Goal: Task Accomplishment & Management: Use online tool/utility

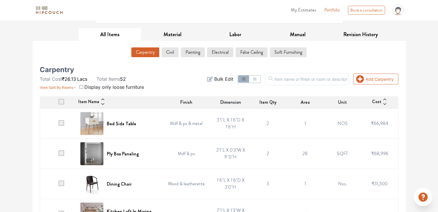
scroll to position [86, 0]
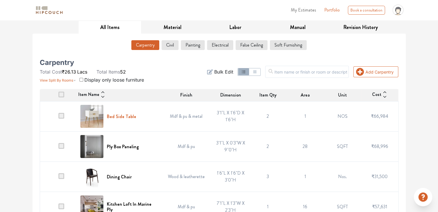
click at [125, 117] on h6 "Bed Side Table" at bounding box center [121, 116] width 29 height 5
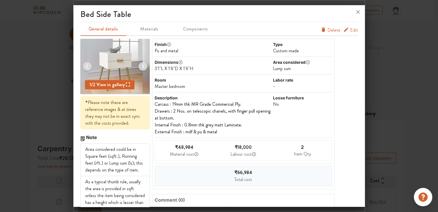
scroll to position [0, 0]
click at [350, 31] on span "Edit" at bounding box center [354, 30] width 8 height 7
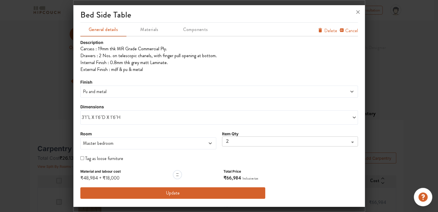
click at [115, 91] on span "Pu and metal" at bounding box center [184, 91] width 204 height 7
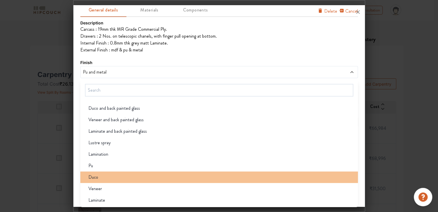
scroll to position [86, 0]
click at [106, 177] on div "Duco" at bounding box center [221, 177] width 274 height 7
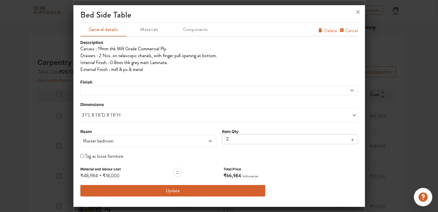
scroll to position [0, 0]
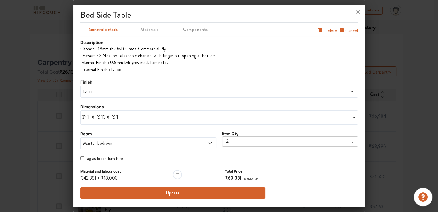
click at [193, 195] on button "Update" at bounding box center [172, 194] width 185 height 12
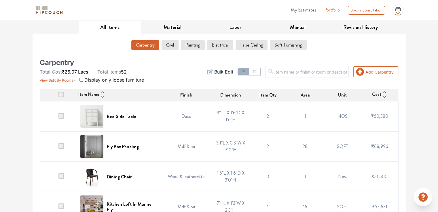
click at [94, 153] on img at bounding box center [91, 146] width 23 height 23
click at [129, 146] on h6 "Ply Box Paneling" at bounding box center [123, 146] width 32 height 5
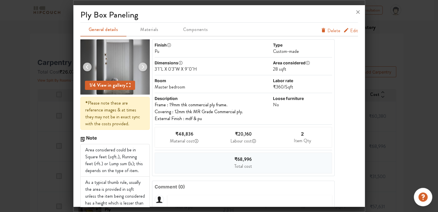
click at [112, 70] on img at bounding box center [114, 66] width 37 height 55
click at [112, 89] on div "1 / 4 View in gallery" at bounding box center [110, 85] width 50 height 9
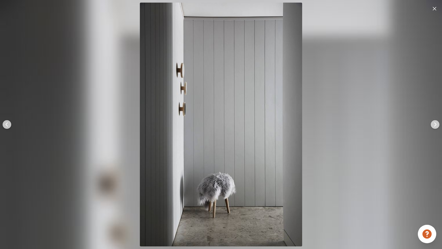
click at [347, 61] on div at bounding box center [221, 124] width 442 height 249
click at [434, 125] on img at bounding box center [435, 124] width 14 height 14
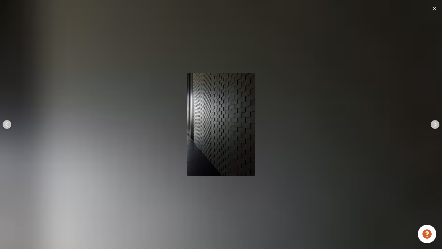
click at [434, 125] on img at bounding box center [435, 124] width 14 height 14
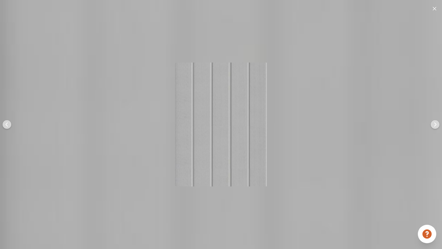
click at [434, 125] on img at bounding box center [435, 124] width 14 height 14
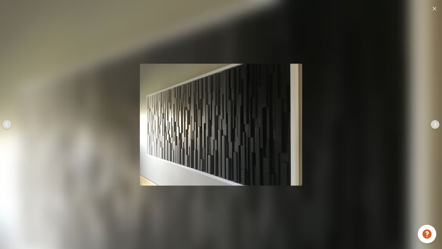
click at [434, 125] on img at bounding box center [435, 124] width 14 height 14
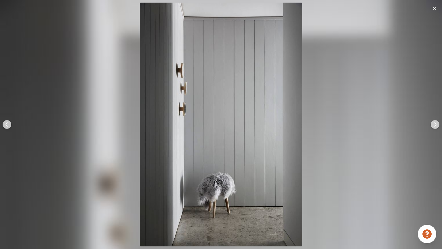
click at [434, 125] on img at bounding box center [435, 124] width 14 height 14
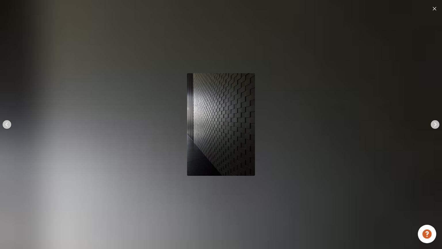
click at [5, 122] on img at bounding box center [7, 124] width 14 height 14
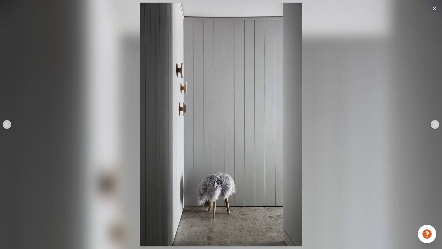
click at [5, 122] on img at bounding box center [7, 124] width 14 height 14
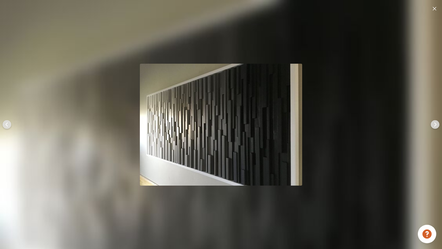
click at [5, 122] on img at bounding box center [7, 124] width 14 height 14
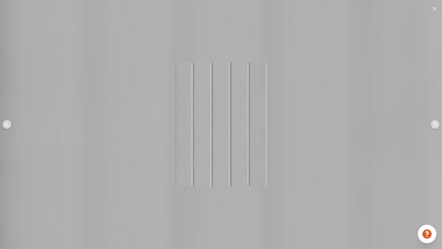
click at [5, 122] on img at bounding box center [7, 124] width 14 height 14
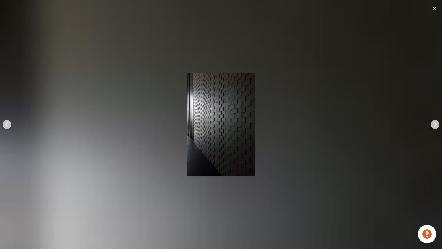
click at [430, 9] on div at bounding box center [435, 124] width 14 height 249
click at [433, 9] on img at bounding box center [434, 8] width 3 height 3
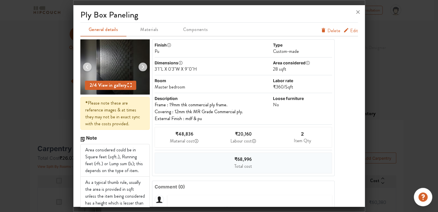
click at [350, 30] on span "Edit" at bounding box center [354, 30] width 8 height 7
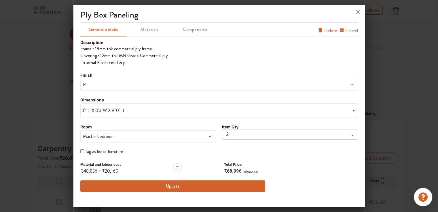
click at [121, 82] on span "Pu" at bounding box center [184, 84] width 204 height 7
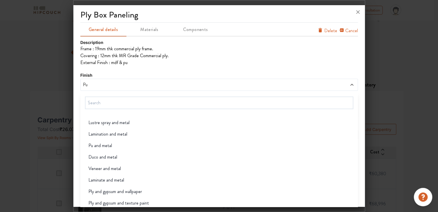
scroll to position [86, 0]
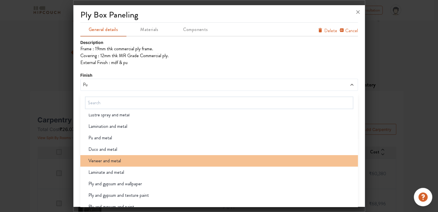
click at [133, 163] on div "Veneer and metal" at bounding box center [221, 161] width 274 height 7
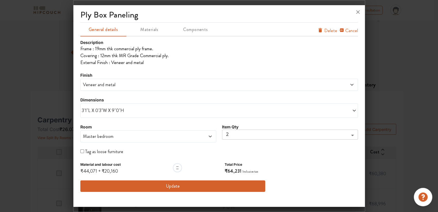
click at [181, 112] on span "3'1"L X 0'3"W X 9''0"H" at bounding box center [150, 110] width 137 height 7
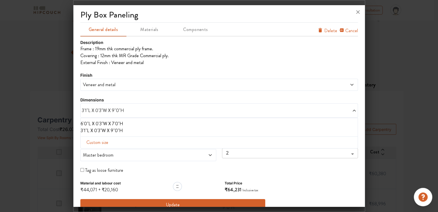
click at [104, 144] on span "Custom size" at bounding box center [97, 143] width 26 height 12
click at [113, 124] on li "6'0"L X 0'3"W X 7'0"H" at bounding box center [218, 124] width 274 height 7
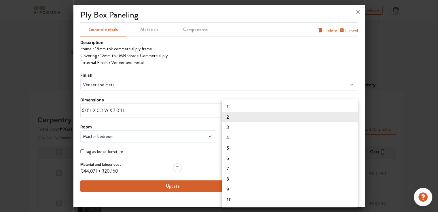
drag, startPoint x: 229, startPoint y: 133, endPoint x: 226, endPoint y: 133, distance: 3.2
click at [226, 133] on body "My Estimates Portfolio Book a consultation profile pic Upload Boq Logout Option…" at bounding box center [219, 77] width 438 height 212
drag, startPoint x: 232, startPoint y: 106, endPoint x: 228, endPoint y: 108, distance: 5.0
click at [232, 106] on li "1" at bounding box center [290, 107] width 136 height 10
type input "1"
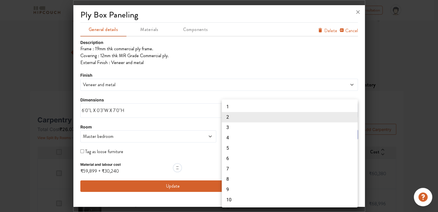
type input "1"
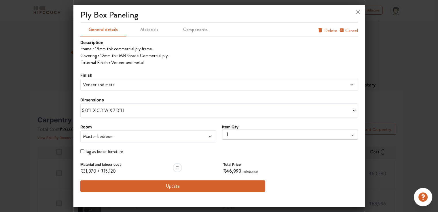
click at [115, 87] on span "Veneer and metal" at bounding box center [184, 84] width 204 height 7
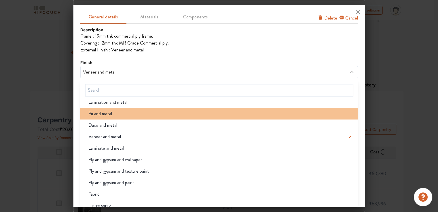
click at [112, 114] on div "Pu and metal" at bounding box center [221, 113] width 274 height 7
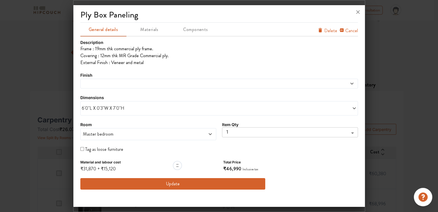
scroll to position [0, 0]
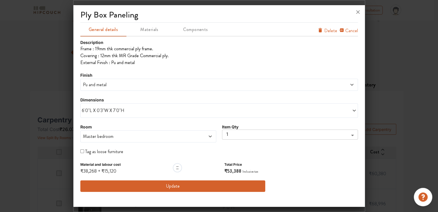
click at [110, 82] on span "Pu and metal" at bounding box center [184, 84] width 204 height 7
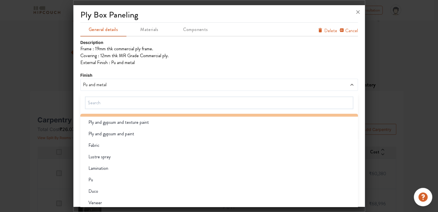
scroll to position [149, 0]
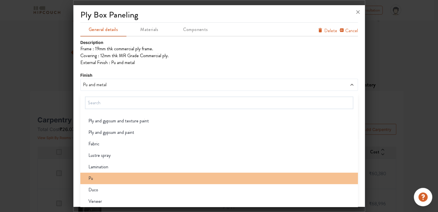
click at [92, 176] on span "Pu" at bounding box center [90, 178] width 5 height 7
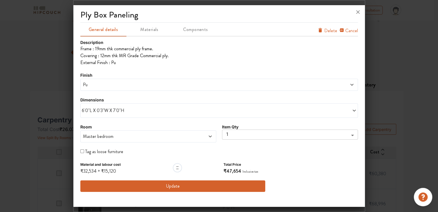
click at [98, 85] on span "Pu" at bounding box center [184, 84] width 204 height 7
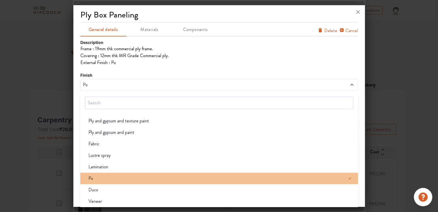
scroll to position [13, 0]
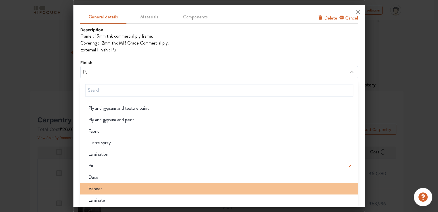
click at [101, 189] on div "Veneer" at bounding box center [221, 189] width 274 height 7
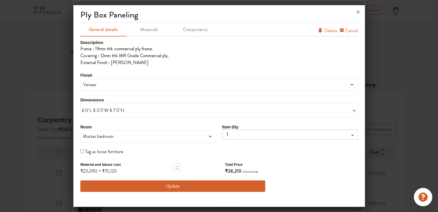
scroll to position [0, 0]
drag, startPoint x: 104, startPoint y: 84, endPoint x: 100, endPoint y: 80, distance: 6.1
click at [104, 84] on span "Veneer" at bounding box center [184, 84] width 204 height 7
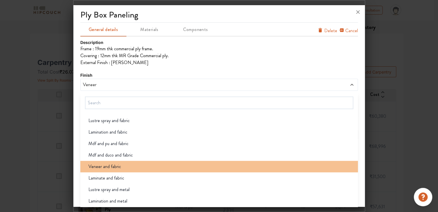
click at [115, 162] on li "Veneer and fabric" at bounding box center [218, 167] width 277 height 12
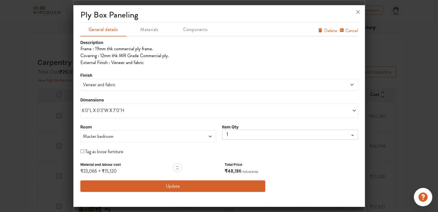
click at [106, 85] on span "Veneer and fabric" at bounding box center [184, 84] width 204 height 7
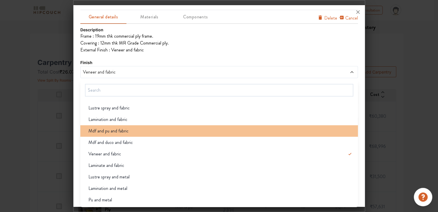
click at [118, 133] on span "Mdf and pu and fabric" at bounding box center [108, 131] width 40 height 7
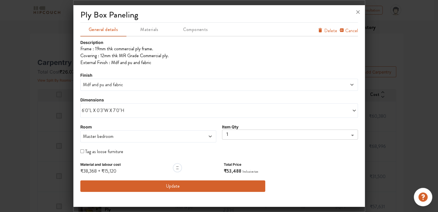
click at [166, 184] on button "Update" at bounding box center [172, 187] width 185 height 12
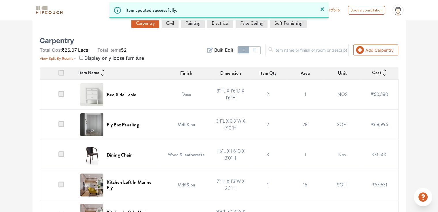
scroll to position [144, 0]
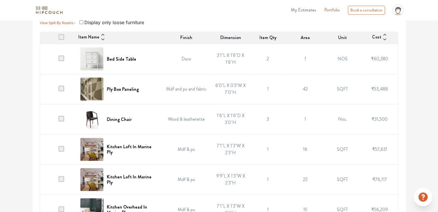
click at [62, 119] on span at bounding box center [61, 119] width 6 height 6
click at [58, 121] on input "checkbox" at bounding box center [58, 121] width 0 height 0
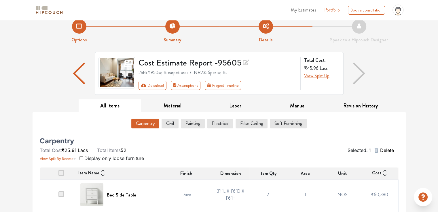
scroll to position [0, 0]
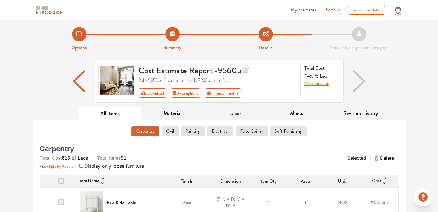
click at [383, 158] on span "Delete" at bounding box center [386, 158] width 14 height 7
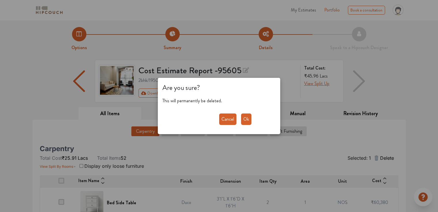
click at [248, 125] on button "Ok" at bounding box center [246, 120] width 10 height 12
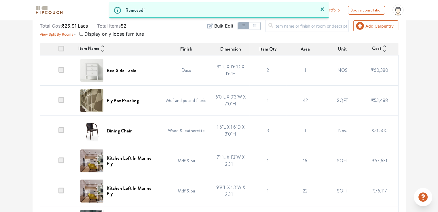
scroll to position [173, 0]
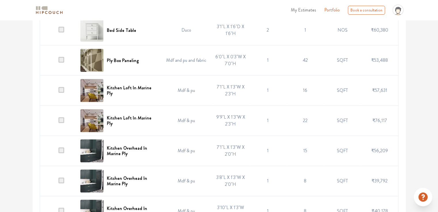
click at [62, 120] on span at bounding box center [61, 120] width 6 height 6
click at [58, 122] on input "checkbox" at bounding box center [58, 122] width 0 height 0
click at [63, 90] on span at bounding box center [61, 90] width 6 height 6
click at [58, 92] on input "checkbox" at bounding box center [58, 92] width 0 height 0
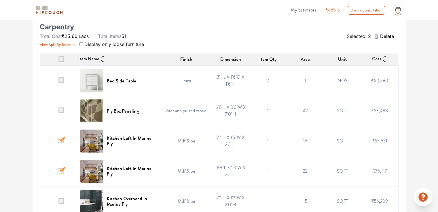
scroll to position [115, 0]
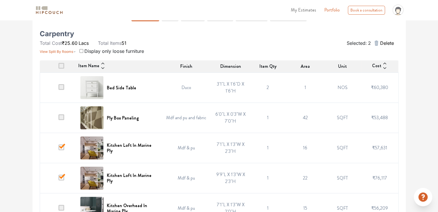
click at [387, 43] on span "Delete" at bounding box center [386, 43] width 14 height 7
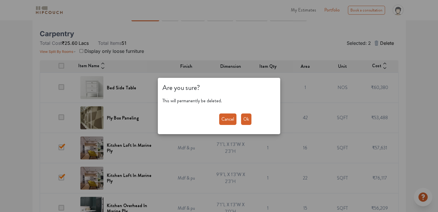
click at [244, 119] on button "Ok" at bounding box center [246, 120] width 10 height 12
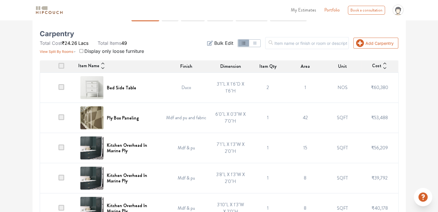
scroll to position [144, 0]
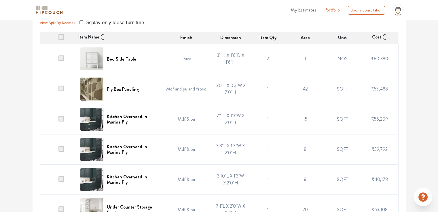
click at [97, 117] on img at bounding box center [91, 119] width 23 height 23
click at [129, 115] on h6 "Kitchen Overhead In Marine Ply" at bounding box center [132, 119] width 50 height 11
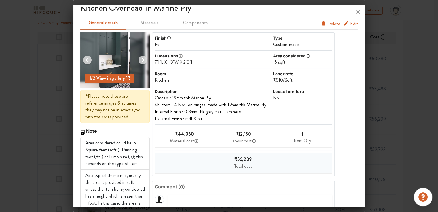
scroll to position [0, 0]
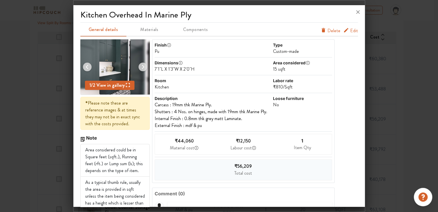
click at [350, 31] on span "Edit" at bounding box center [354, 30] width 8 height 7
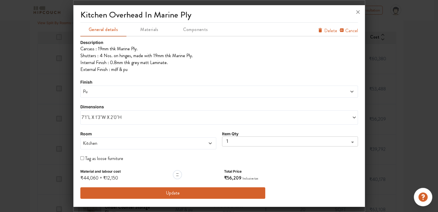
click at [111, 93] on span "Pu" at bounding box center [184, 91] width 204 height 7
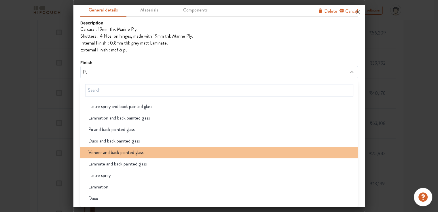
scroll to position [17, 0]
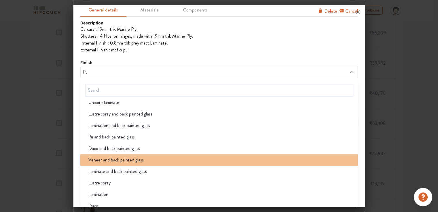
click at [123, 161] on span "Veneer and back painted glass" at bounding box center [115, 160] width 55 height 7
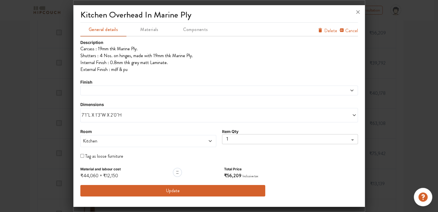
scroll to position [0, 0]
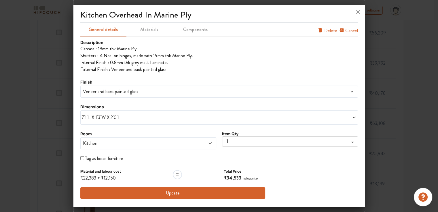
click at [141, 93] on span "Veneer and back painted glass" at bounding box center [184, 91] width 204 height 7
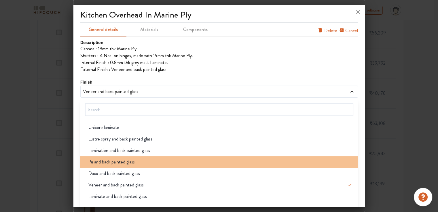
scroll to position [201, 0]
click at [134, 162] on div "Pu and back painted glass" at bounding box center [221, 162] width 274 height 7
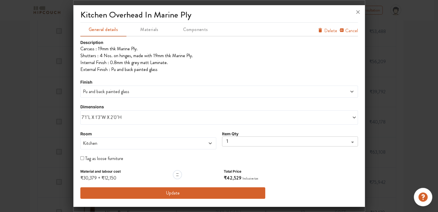
click at [123, 89] on span "Pu and back painted glass" at bounding box center [184, 91] width 204 height 7
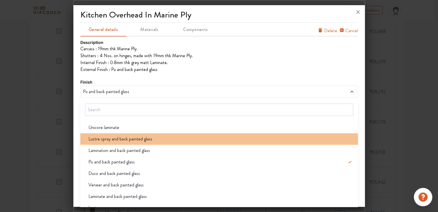
click at [153, 140] on div "Lustre spray and back painted glass" at bounding box center [221, 139] width 274 height 7
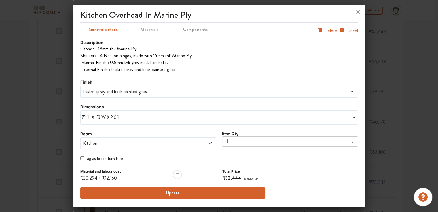
click at [121, 91] on span "Lustre spray and back painted glass" at bounding box center [184, 91] width 204 height 7
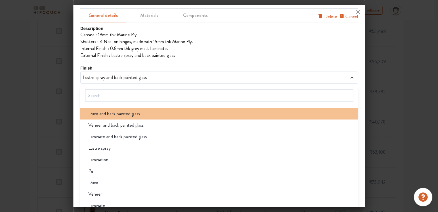
scroll to position [20, 0]
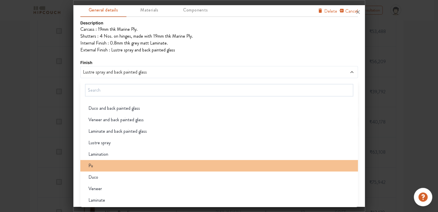
click at [97, 167] on div "Pu" at bounding box center [221, 166] width 274 height 7
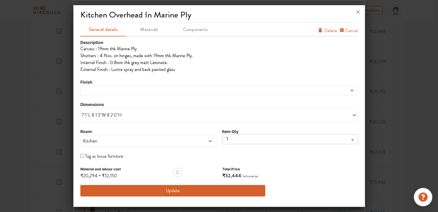
scroll to position [0, 0]
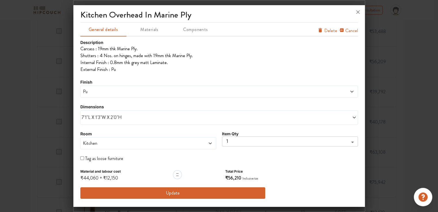
click at [98, 89] on span "Pu" at bounding box center [184, 91] width 204 height 7
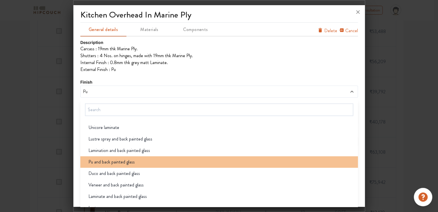
click at [117, 165] on span "Pu and back painted glass" at bounding box center [111, 162] width 46 height 7
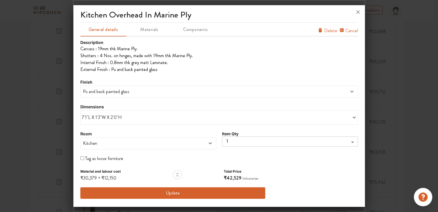
click at [116, 93] on span "Pu and back painted glass" at bounding box center [184, 91] width 204 height 7
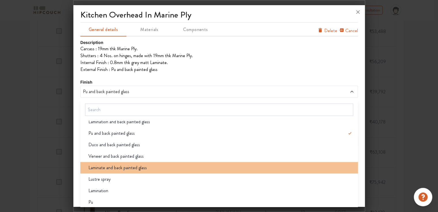
scroll to position [46, 0]
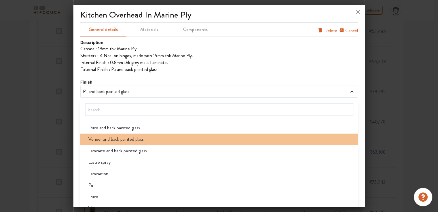
click at [119, 135] on li "Veneer and back painted glass" at bounding box center [218, 140] width 277 height 12
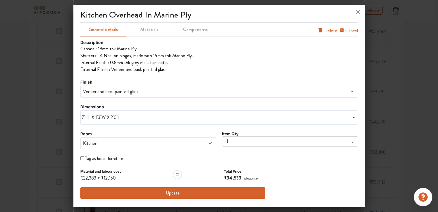
click at [133, 95] on span "Veneer and back painted glass" at bounding box center [184, 91] width 204 height 7
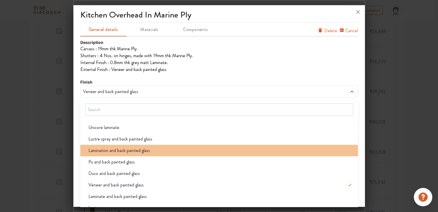
click at [124, 152] on span "Lamination and back painted glass" at bounding box center [119, 150] width 62 height 7
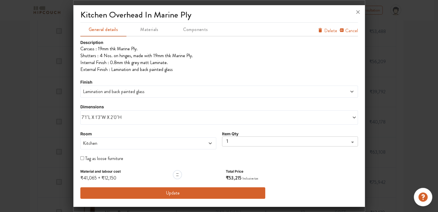
click at [105, 89] on span "Lamination and back painted glass" at bounding box center [184, 91] width 204 height 7
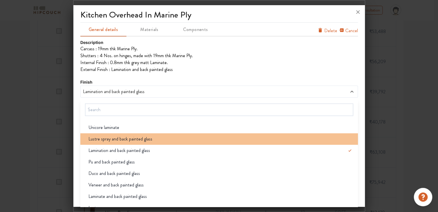
click at [140, 141] on span "Lustre spray and back painted glass" at bounding box center [120, 139] width 64 height 7
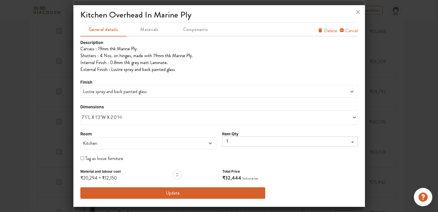
click at [130, 93] on span "Lustre spray and back painted glass" at bounding box center [184, 91] width 204 height 7
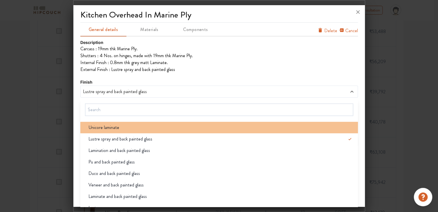
click at [120, 126] on div "Unicore laminate" at bounding box center [221, 127] width 274 height 7
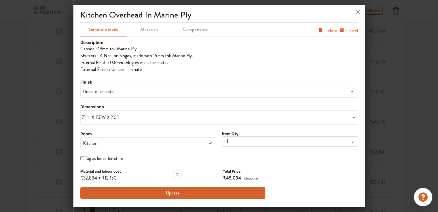
click at [121, 91] on span "Unicore laminate" at bounding box center [184, 91] width 204 height 7
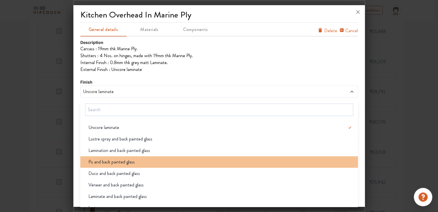
click at [120, 161] on span "Pu and back painted glass" at bounding box center [111, 162] width 46 height 7
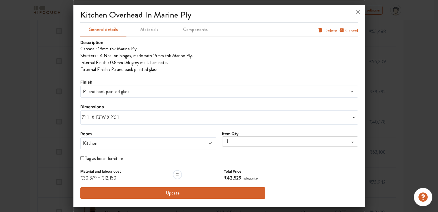
click at [137, 88] on span "Pu and back painted glass" at bounding box center [184, 91] width 204 height 7
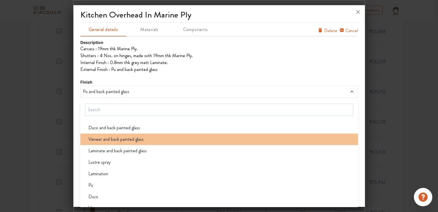
click at [126, 139] on span "Veneer and back painted glass" at bounding box center [115, 139] width 55 height 7
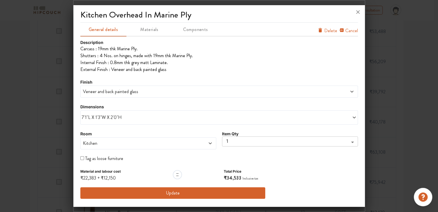
click at [174, 194] on button "Update" at bounding box center [172, 194] width 185 height 12
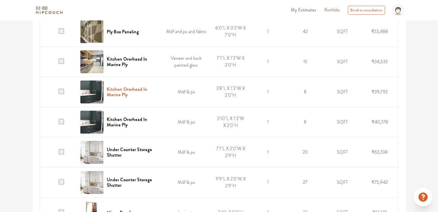
click at [124, 88] on h6 "Kitchen Overhead In Marine Ply" at bounding box center [132, 92] width 50 height 11
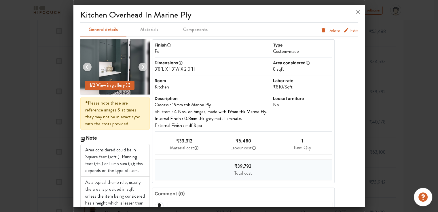
click at [350, 31] on span "Edit" at bounding box center [354, 30] width 8 height 7
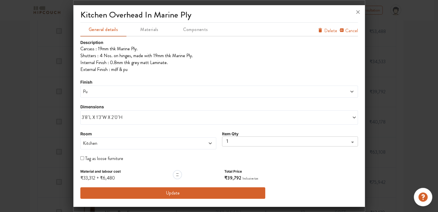
click at [116, 91] on span "Pu" at bounding box center [184, 91] width 204 height 7
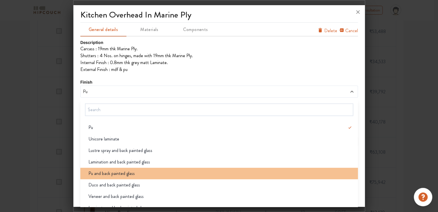
click at [130, 175] on span "Pu and back painted glass" at bounding box center [111, 173] width 46 height 7
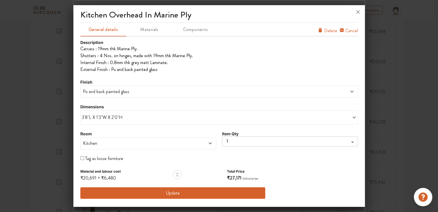
click at [133, 91] on span "Pu and back painted glass" at bounding box center [184, 91] width 204 height 7
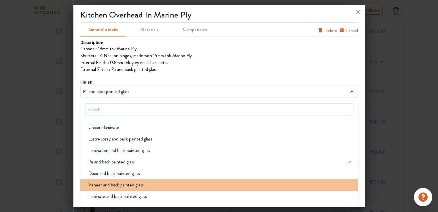
click at [128, 186] on span "Veneer and back painted glass" at bounding box center [115, 185] width 55 height 7
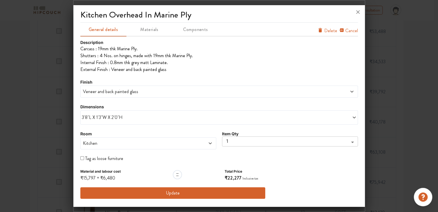
click at [150, 120] on span "3'8"L X 1'3"W X 2'0"H" at bounding box center [150, 117] width 137 height 7
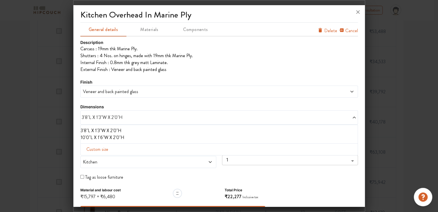
click at [106, 137] on li "10'0"L X 1'6"W X 2'0"H" at bounding box center [218, 137] width 274 height 7
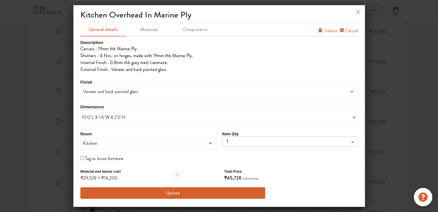
click at [146, 94] on span "Veneer and back painted glass" at bounding box center [184, 91] width 204 height 7
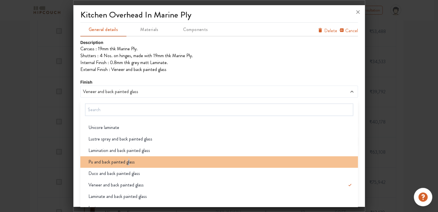
click at [128, 163] on span "Pu and back painted glass" at bounding box center [111, 162] width 46 height 7
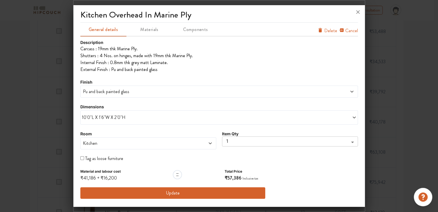
click at [163, 192] on button "Update" at bounding box center [172, 194] width 185 height 12
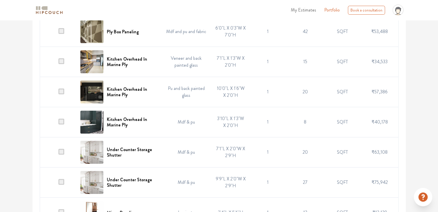
click at [224, 58] on td "7'1"L X 1'3"W X 2'0"H" at bounding box center [230, 62] width 37 height 30
click at [215, 59] on td "7'1"L X 1'3"W X 2'0"H" at bounding box center [230, 62] width 37 height 30
click at [132, 59] on h6 "Kitchen Overhead In Marine Ply" at bounding box center [132, 61] width 50 height 11
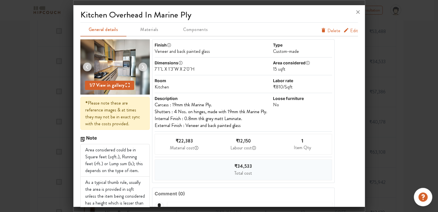
click at [198, 66] on div "7'1"L X 1'3"W X 2'0"H" at bounding box center [212, 69] width 117 height 7
click at [350, 33] on span "Edit" at bounding box center [354, 30] width 8 height 7
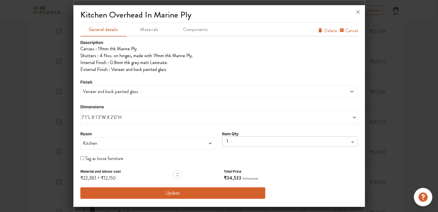
click at [83, 118] on span "7'1"L X 1'3"W X 2'0"H" at bounding box center [150, 117] width 137 height 7
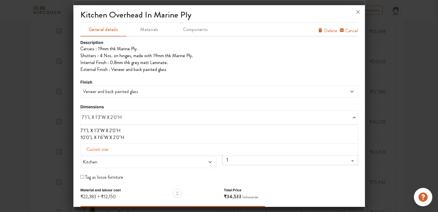
click at [82, 118] on span "7'1"L X 1'3"W X 2'0"H" at bounding box center [150, 117] width 137 height 7
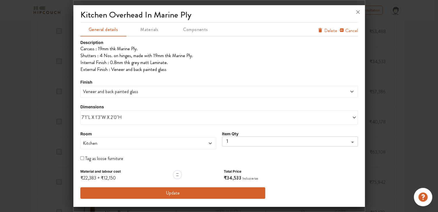
click at [108, 119] on span "7'1"L X 1'3"W X 2'0"H" at bounding box center [150, 117] width 137 height 7
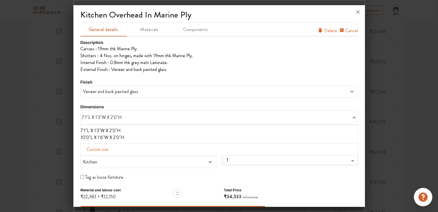
click at [105, 148] on span "Custom size" at bounding box center [97, 150] width 26 height 12
click at [105, 157] on input "text" at bounding box center [101, 158] width 33 height 11
type input "9"
click at [169, 159] on input "text" at bounding box center [169, 158] width 33 height 11
type input "2"
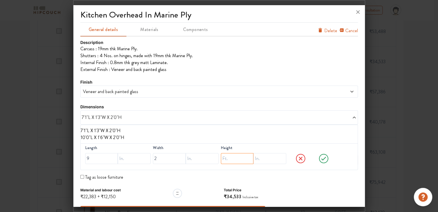
click at [224, 159] on input "text" at bounding box center [237, 158] width 33 height 11
type input "2"
drag, startPoint x: 159, startPoint y: 159, endPoint x: 150, endPoint y: 159, distance: 8.9
click at [150, 159] on div "Length 9 Width 2 Height 2" at bounding box center [218, 157] width 277 height 27
drag, startPoint x: 160, startPoint y: 158, endPoint x: 147, endPoint y: 158, distance: 12.9
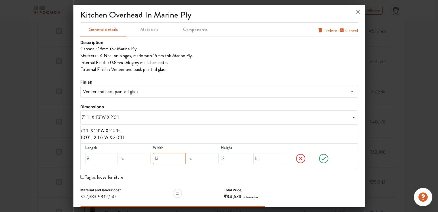
click at [147, 158] on div "Length 9 Width 13 Height 2" at bounding box center [218, 157] width 277 height 27
type input "1"
click at [196, 158] on input "text" at bounding box center [202, 158] width 33 height 11
type input "3"
click at [320, 160] on icon at bounding box center [323, 159] width 22 height 12
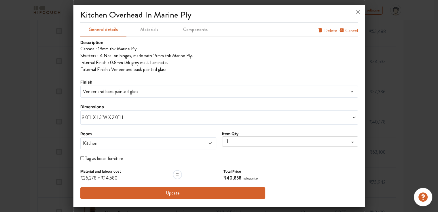
click at [117, 94] on span "Veneer and back painted glass" at bounding box center [184, 91] width 204 height 7
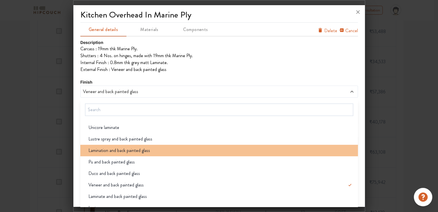
click at [119, 149] on span "Lamination and back painted glass" at bounding box center [119, 150] width 62 height 7
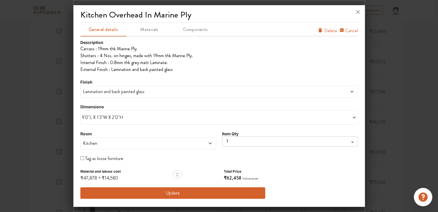
click at [173, 196] on button "Update" at bounding box center [172, 194] width 185 height 12
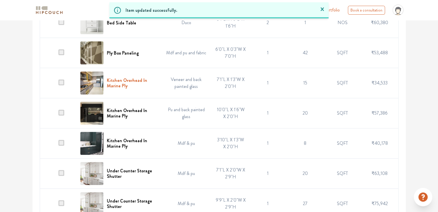
scroll to position [173, 0]
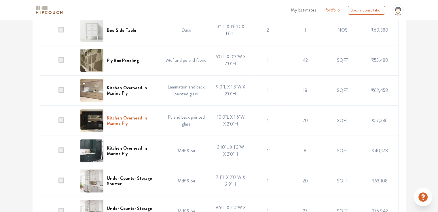
click at [126, 118] on h6 "Kitchen Overhead In Marine Ply" at bounding box center [132, 120] width 50 height 11
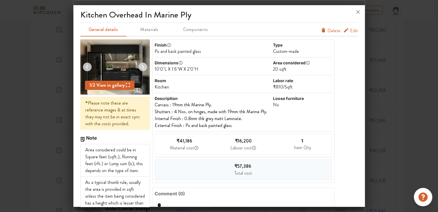
click at [351, 30] on span "Edit" at bounding box center [354, 30] width 8 height 7
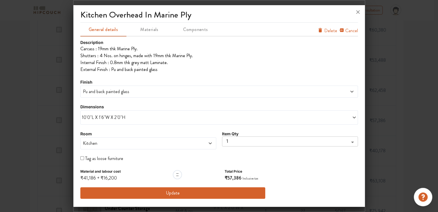
click at [105, 119] on span "10'0"L X 1'6"W X 2'0"H" at bounding box center [150, 117] width 137 height 7
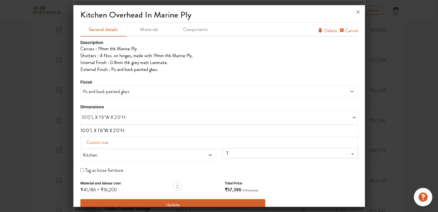
click at [109, 142] on span "Custom size" at bounding box center [97, 143] width 26 height 12
click at [109, 152] on input "text" at bounding box center [101, 151] width 33 height 11
type input "12"
click at [158, 152] on input "text" at bounding box center [169, 151] width 33 height 11
type input "1"
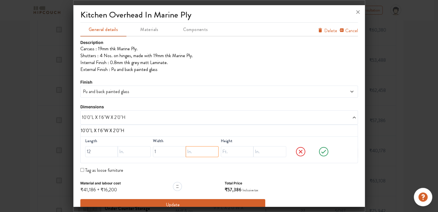
click at [198, 150] on input "text" at bounding box center [202, 151] width 33 height 11
type input "3"
click at [228, 150] on input "text" at bounding box center [237, 151] width 33 height 11
type input "2"
click at [321, 151] on icon at bounding box center [323, 152] width 5 height 4
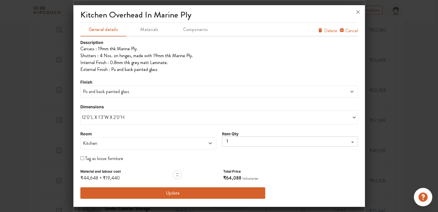
click at [108, 92] on span "Pu and back painted glass" at bounding box center [184, 91] width 204 height 7
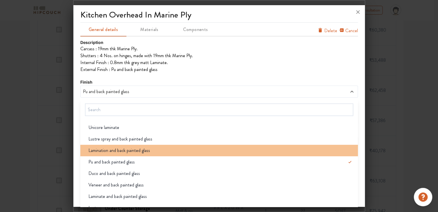
click at [109, 150] on span "Lamination and back painted glass" at bounding box center [119, 150] width 62 height 7
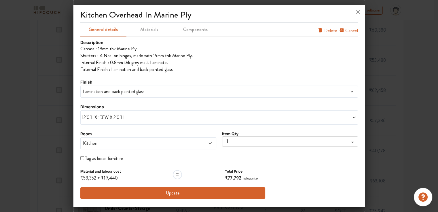
click at [201, 192] on button "Update" at bounding box center [172, 194] width 185 height 12
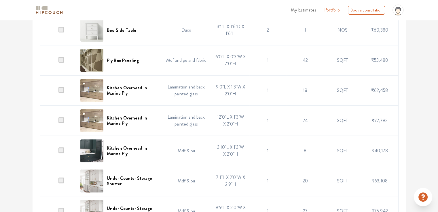
click at [62, 150] on span at bounding box center [61, 151] width 6 height 6
click at [58, 152] on input "checkbox" at bounding box center [58, 152] width 0 height 0
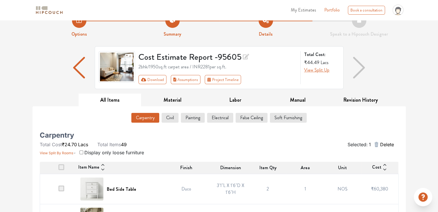
scroll to position [0, 0]
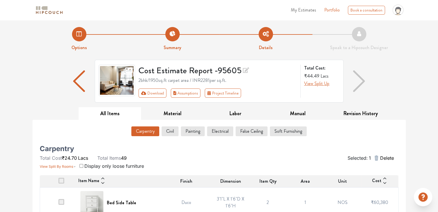
click at [385, 158] on span "Delete" at bounding box center [386, 158] width 14 height 7
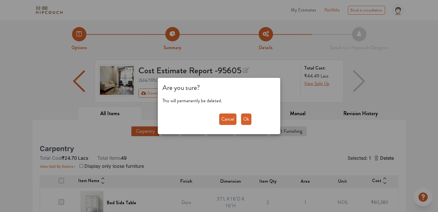
click at [245, 120] on button "Ok" at bounding box center [246, 120] width 10 height 12
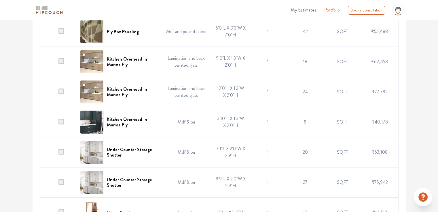
scroll to position [173, 0]
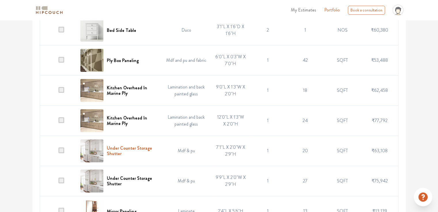
click at [124, 147] on h6 "Under Counter Storage Shutter" at bounding box center [132, 151] width 50 height 11
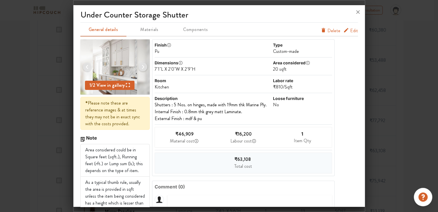
click at [194, 69] on div "7'1"L X 2'0"W X 2'9"H" at bounding box center [212, 69] width 117 height 7
click at [353, 30] on div "under counter storage shutter General details Materials Components Edit Delete …" at bounding box center [218, 106] width 291 height 199
click at [350, 31] on span "Edit" at bounding box center [354, 30] width 8 height 7
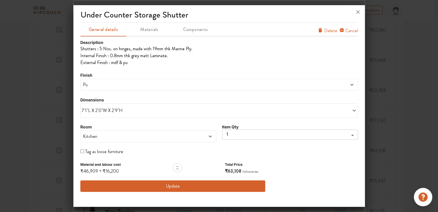
click at [105, 112] on span "7'1"L X 2'0"W X 2'9"H" at bounding box center [150, 110] width 137 height 7
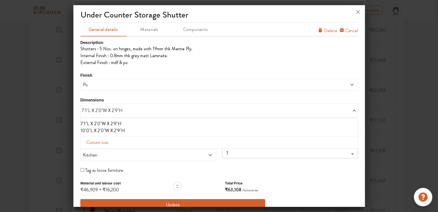
click at [104, 142] on span "Custom size" at bounding box center [97, 143] width 26 height 12
click at [106, 152] on input "text" at bounding box center [101, 151] width 33 height 11
type input "9"
click at [161, 153] on input "text" at bounding box center [169, 151] width 33 height 11
type input "2"
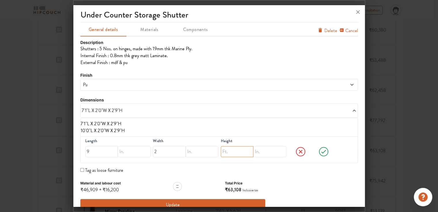
click at [229, 151] on input "text" at bounding box center [237, 151] width 33 height 11
type input "29"
click at [319, 151] on icon at bounding box center [323, 152] width 22 height 12
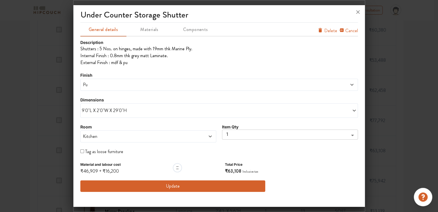
click at [143, 84] on span "Pu" at bounding box center [184, 84] width 204 height 7
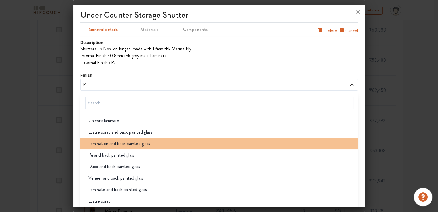
click at [138, 143] on span "Lamination and back painted glass" at bounding box center [119, 143] width 62 height 7
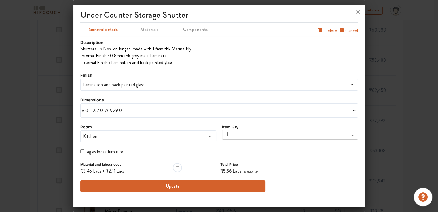
click at [131, 84] on span "Lamination and back painted glass" at bounding box center [184, 84] width 204 height 7
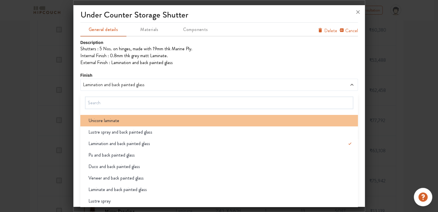
click at [111, 121] on span "Unicore laminate" at bounding box center [103, 120] width 31 height 7
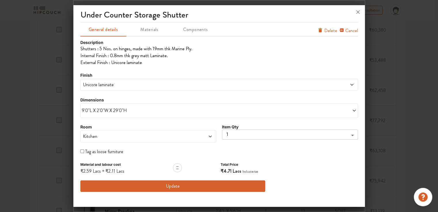
click at [114, 112] on span "9'0"L X 2'0"W X 29'0"H" at bounding box center [150, 110] width 137 height 7
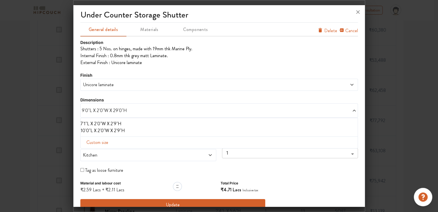
click at [92, 142] on span "Custom size" at bounding box center [97, 143] width 26 height 12
drag, startPoint x: 222, startPoint y: 151, endPoint x: 227, endPoint y: 152, distance: 5.4
click at [227, 152] on input "29" at bounding box center [237, 151] width 33 height 11
type input "2"
click at [245, 131] on li "10'0"L X 2'0"W X 2'9"H" at bounding box center [218, 130] width 274 height 7
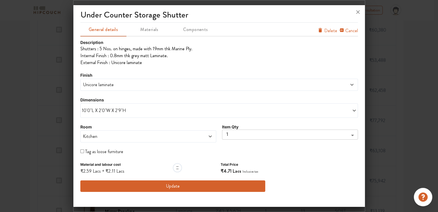
click at [130, 110] on span "10'0"L X 2'0"W X 2'9"H" at bounding box center [150, 110] width 137 height 7
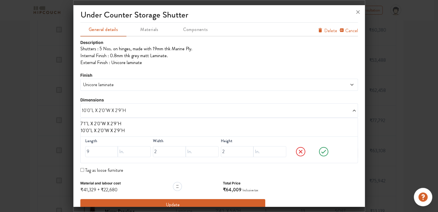
click at [117, 133] on li "10'0"L X 2'0"W X 2'9"H" at bounding box center [218, 130] width 274 height 7
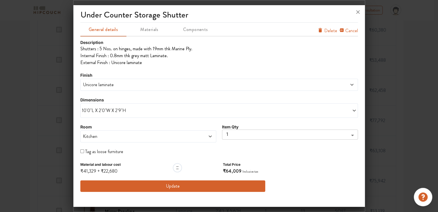
click at [114, 112] on span "10'0"L X 2'0"W X 2'9"H" at bounding box center [150, 110] width 137 height 7
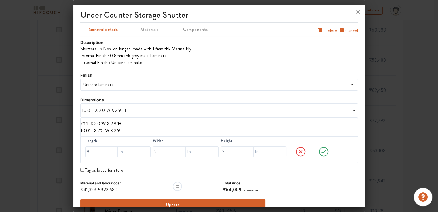
click at [319, 154] on icon at bounding box center [323, 152] width 22 height 12
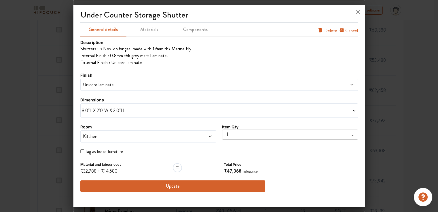
click at [115, 83] on span "Unicore laminate" at bounding box center [184, 84] width 204 height 7
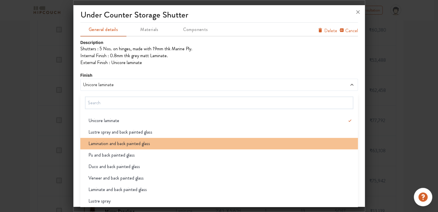
click at [111, 144] on span "Lamination and back painted glass" at bounding box center [119, 143] width 62 height 7
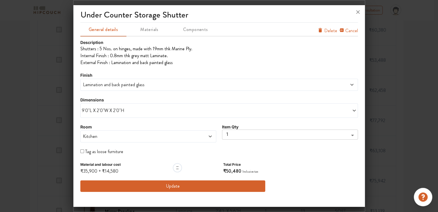
click at [114, 86] on span "Lamination and back painted glass" at bounding box center [184, 84] width 204 height 7
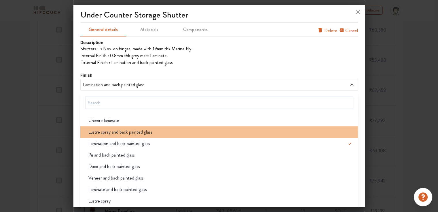
click at [113, 133] on span "Lustre spray and back painted glass" at bounding box center [120, 132] width 64 height 7
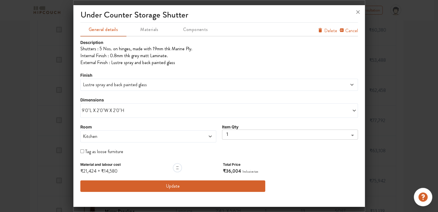
click at [123, 88] on span "Lustre spray and back painted glass" at bounding box center [184, 84] width 204 height 7
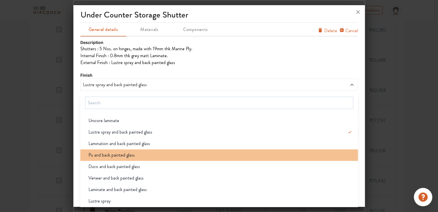
click at [125, 156] on span "Pu and back painted glass" at bounding box center [111, 155] width 46 height 7
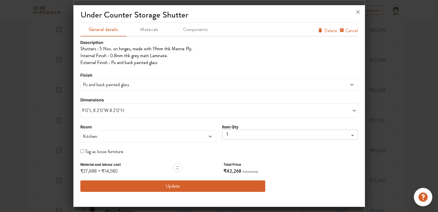
click at [110, 86] on span "Pu and back painted glass" at bounding box center [184, 84] width 204 height 7
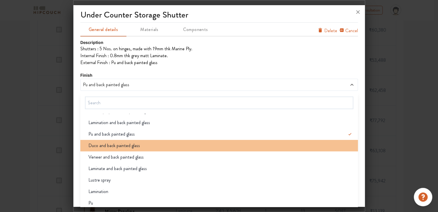
scroll to position [29, 0]
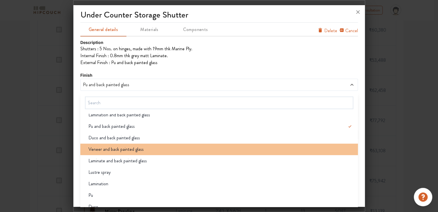
click at [122, 152] on span "Veneer and back painted glass" at bounding box center [115, 149] width 55 height 7
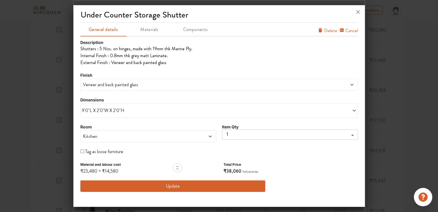
click at [121, 85] on span "Veneer and back painted glass" at bounding box center [184, 84] width 204 height 7
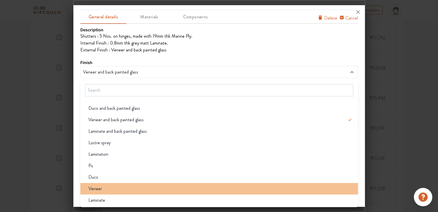
scroll to position [259, 0]
click at [109, 189] on div "Veneer" at bounding box center [221, 189] width 274 height 7
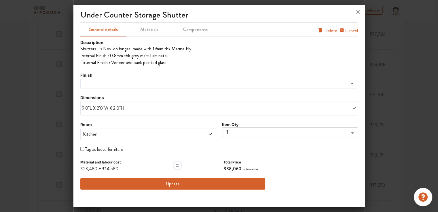
scroll to position [0, 0]
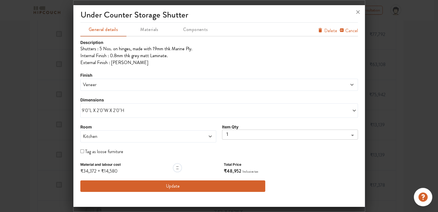
click at [102, 87] on span "Veneer" at bounding box center [184, 84] width 204 height 7
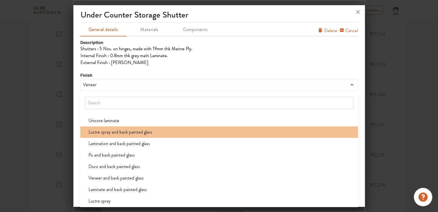
click at [106, 133] on span "Lustre spray and back painted glass" at bounding box center [120, 132] width 64 height 7
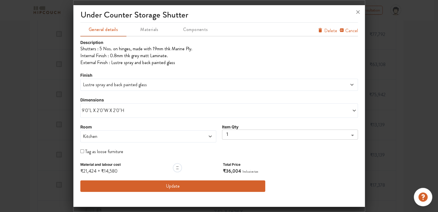
click at [114, 85] on span "Lustre spray and back painted glass" at bounding box center [184, 84] width 204 height 7
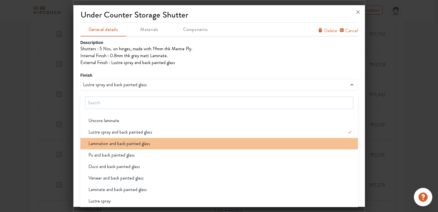
click at [108, 144] on span "Lamination and back painted glass" at bounding box center [119, 143] width 62 height 7
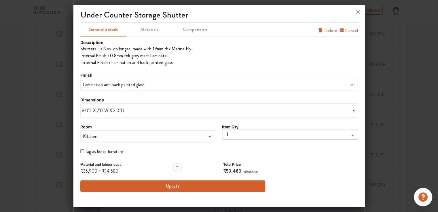
click at [112, 83] on span "Lamination and back painted glass" at bounding box center [184, 84] width 204 height 7
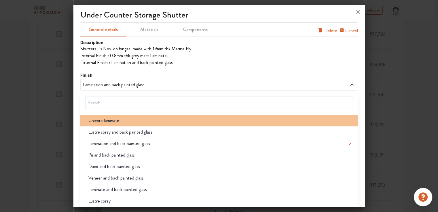
click at [108, 120] on span "Unicore laminate" at bounding box center [103, 120] width 31 height 7
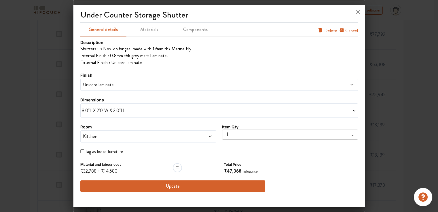
click at [119, 86] on span "Unicore laminate" at bounding box center [184, 84] width 204 height 7
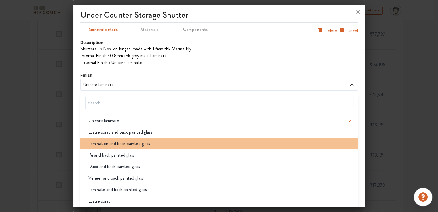
click at [117, 144] on span "Lamination and back painted glass" at bounding box center [119, 143] width 62 height 7
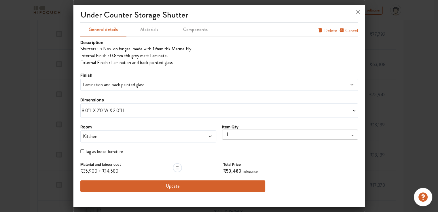
click at [121, 87] on span "Lamination and back painted glass" at bounding box center [184, 84] width 204 height 7
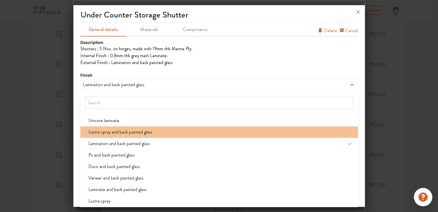
click at [115, 130] on span "Lustre spray and back painted glass" at bounding box center [120, 132] width 64 height 7
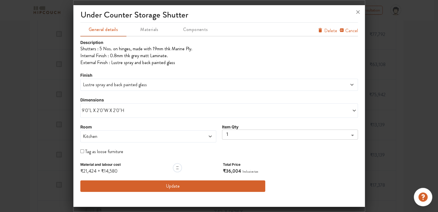
click at [116, 84] on span "Lustre spray and back painted glass" at bounding box center [184, 84] width 204 height 7
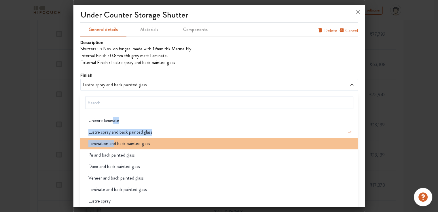
drag, startPoint x: 112, startPoint y: 118, endPoint x: 112, endPoint y: 139, distance: 21.3
click at [112, 139] on ul "Unicore laminate Lustre spray and back painted glass Lamination and back painte…" at bounding box center [218, 167] width 277 height 106
click at [110, 143] on span "Lamination and back painted glass" at bounding box center [119, 143] width 62 height 7
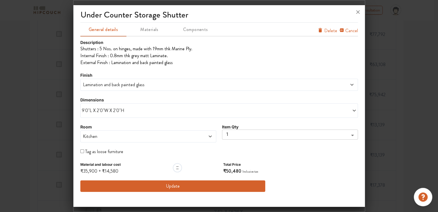
click at [182, 185] on button "Update" at bounding box center [172, 187] width 185 height 12
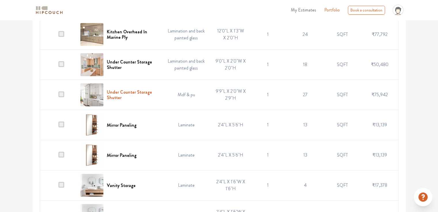
click at [120, 92] on h6 "Under Counter Storage Shutter" at bounding box center [132, 94] width 50 height 11
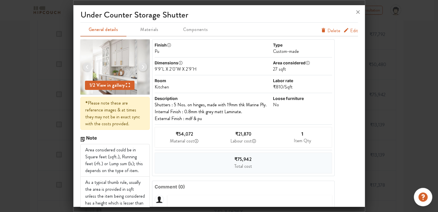
click at [351, 30] on span "Edit" at bounding box center [354, 30] width 8 height 7
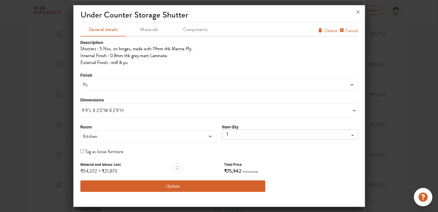
click at [102, 112] on span "9'9"L X 2'0"W X 2'9"H" at bounding box center [150, 110] width 137 height 7
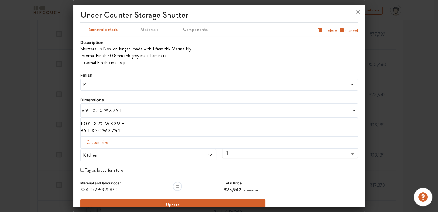
click at [105, 143] on span "Custom size" at bounding box center [97, 143] width 26 height 12
click at [101, 150] on input "text" at bounding box center [101, 151] width 33 height 11
type input "12"
click at [160, 153] on input "text" at bounding box center [169, 151] width 33 height 11
type input "2"
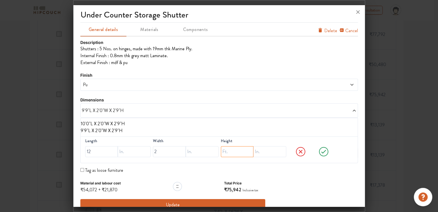
click at [225, 150] on input "text" at bounding box center [237, 151] width 33 height 11
type input "2"
click at [259, 152] on input "text" at bounding box center [269, 151] width 33 height 11
type input "9"
click at [317, 151] on icon at bounding box center [323, 152] width 22 height 12
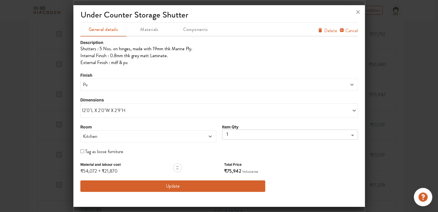
click at [91, 83] on span "Pu" at bounding box center [184, 84] width 204 height 7
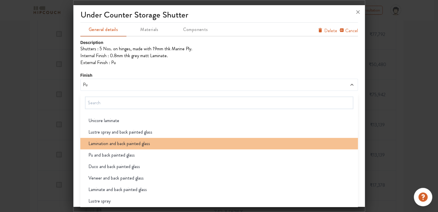
click at [108, 142] on span "Lamination and back painted glass" at bounding box center [119, 143] width 62 height 7
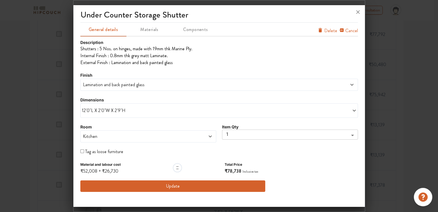
click at [165, 185] on button "Update" at bounding box center [172, 187] width 185 height 12
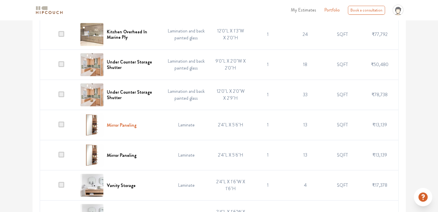
click at [121, 124] on h6 "Mirror Paneling" at bounding box center [122, 125] width 30 height 5
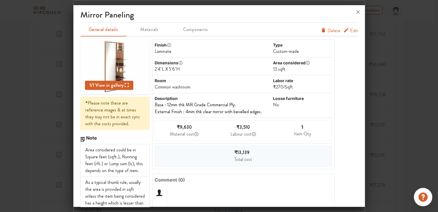
click at [351, 30] on span "Edit" at bounding box center [354, 30] width 8 height 7
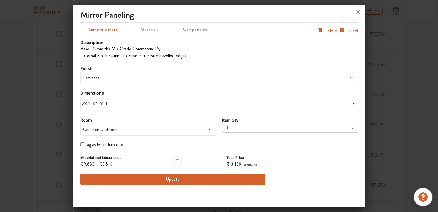
click at [104, 79] on span "Laminate" at bounding box center [184, 78] width 204 height 7
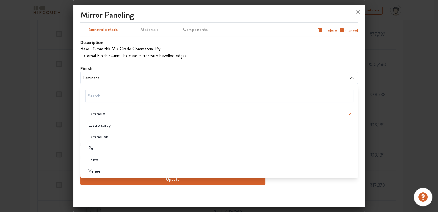
click at [114, 65] on div "Finish Laminate Laminate Lustre spray Lamination Pu Duco Veneer" at bounding box center [218, 74] width 277 height 19
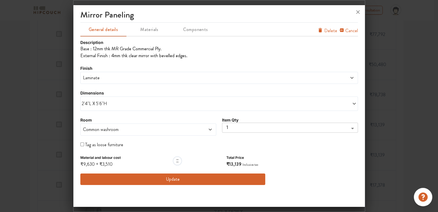
click at [109, 103] on span "2'4"L X 5'6"H" at bounding box center [150, 103] width 137 height 7
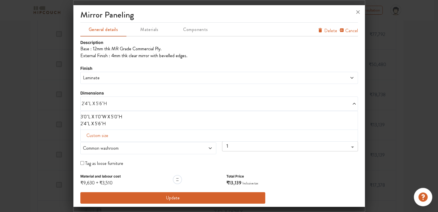
click at [102, 136] on span "Custom size" at bounding box center [97, 136] width 26 height 12
click at [223, 147] on input "text" at bounding box center [237, 145] width 33 height 11
type input "7"
click at [158, 145] on input "text" at bounding box center [169, 145] width 33 height 11
type input "1"
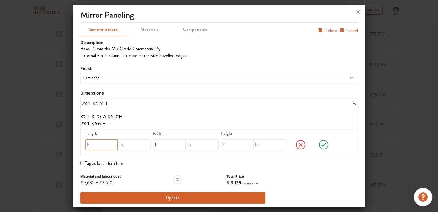
click at [100, 144] on input "text" at bounding box center [101, 145] width 33 height 11
click at [87, 116] on li "3'0"L X 1'0"W X 5'0"H" at bounding box center [218, 117] width 274 height 7
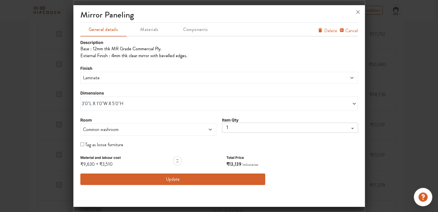
click at [105, 76] on span "Laminate" at bounding box center [184, 78] width 204 height 7
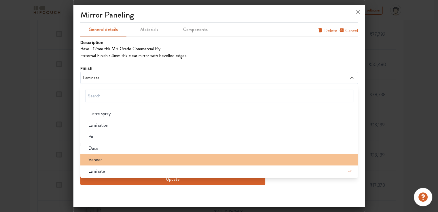
click at [109, 160] on div "Veneer" at bounding box center [221, 159] width 274 height 7
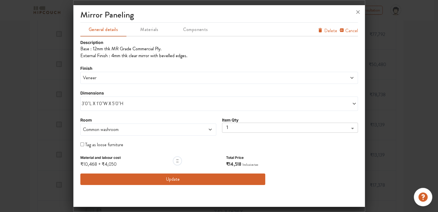
click at [123, 131] on span "Common washroom" at bounding box center [131, 129] width 98 height 7
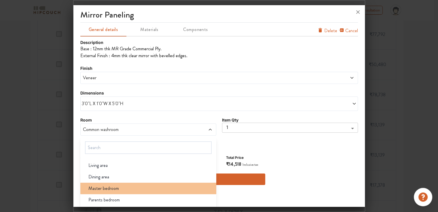
click at [112, 189] on span "Master bedroom" at bounding box center [103, 188] width 30 height 7
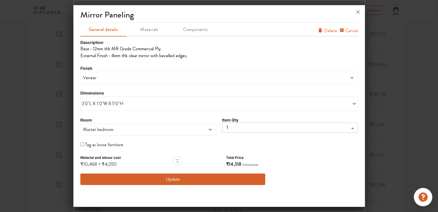
click at [123, 76] on span "Veneer" at bounding box center [184, 78] width 204 height 7
click at [76, 147] on div "mirror paneling General details Materials Components Cancel Delete Description …" at bounding box center [218, 106] width 291 height 199
click at [184, 178] on button "Update" at bounding box center [172, 180] width 185 height 12
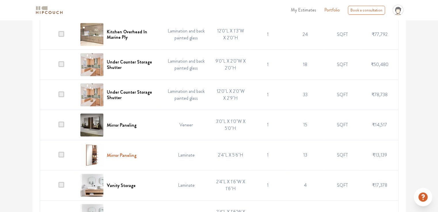
click at [124, 156] on h6 "Mirror Paneling" at bounding box center [122, 155] width 30 height 5
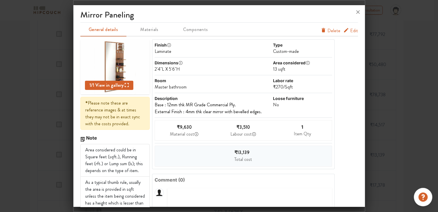
click at [350, 32] on span "Edit" at bounding box center [354, 30] width 8 height 7
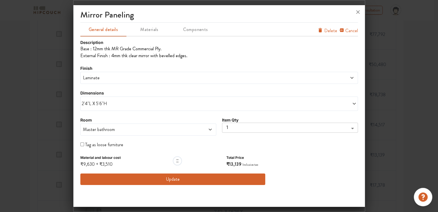
click at [108, 77] on span "Laminate" at bounding box center [184, 78] width 204 height 7
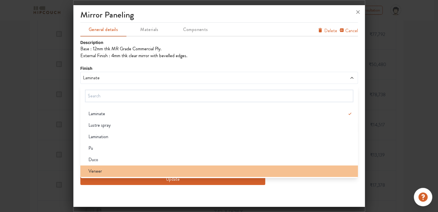
click at [102, 171] on div "Veneer" at bounding box center [221, 171] width 274 height 7
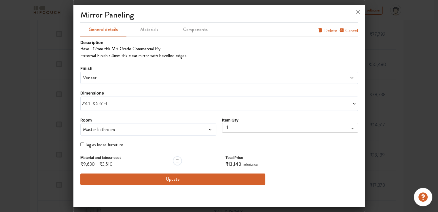
click at [104, 108] on div "2'4"L X 5'6"H" at bounding box center [218, 104] width 277 height 14
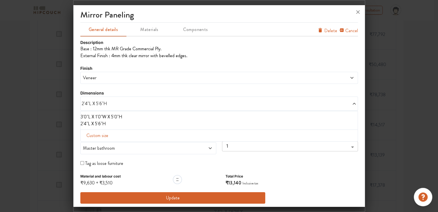
click at [100, 116] on li "3'0"L X 1'0"W X 5'0"H" at bounding box center [218, 117] width 274 height 7
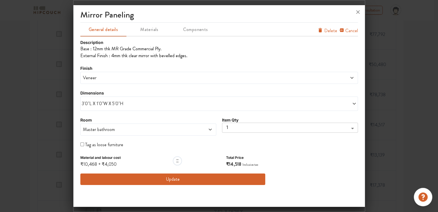
click at [104, 77] on span "Veneer" at bounding box center [184, 78] width 204 height 7
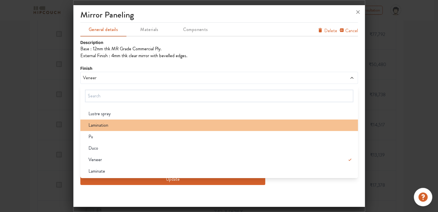
click at [102, 127] on span "Lamination" at bounding box center [98, 125] width 20 height 7
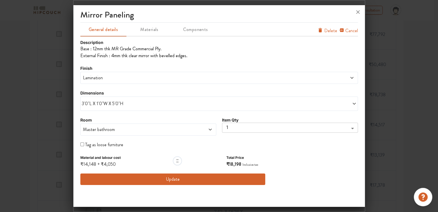
click at [102, 77] on span "Lamination" at bounding box center [184, 78] width 204 height 7
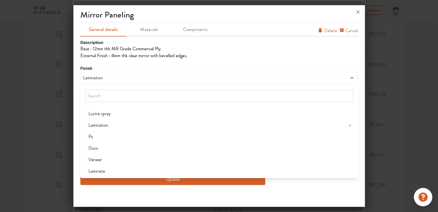
click at [103, 114] on span "Lustre spray" at bounding box center [99, 113] width 22 height 7
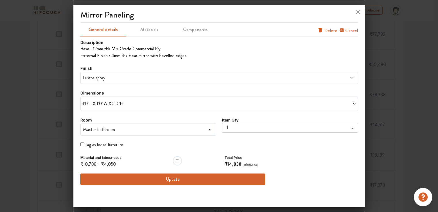
click at [99, 80] on span "Lustre spray" at bounding box center [184, 78] width 204 height 7
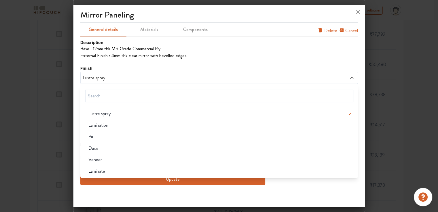
click at [98, 137] on div "Pu" at bounding box center [221, 136] width 274 height 7
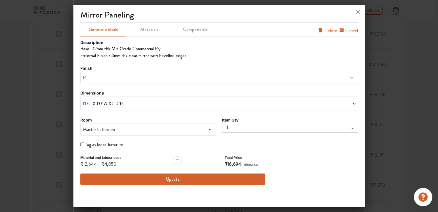
click at [102, 77] on span "Pu" at bounding box center [184, 78] width 204 height 7
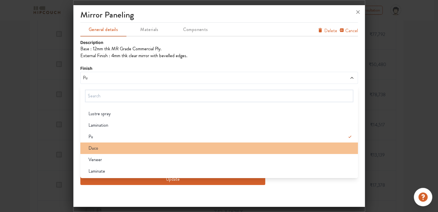
click at [101, 152] on li "Duco" at bounding box center [218, 149] width 277 height 12
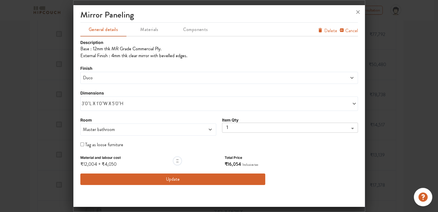
click at [101, 79] on span "Duco" at bounding box center [184, 78] width 204 height 7
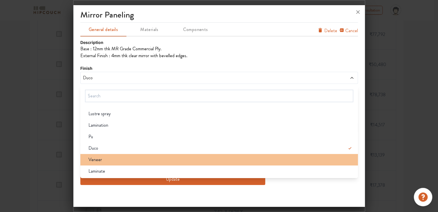
click at [104, 157] on div "Veneer" at bounding box center [221, 159] width 274 height 7
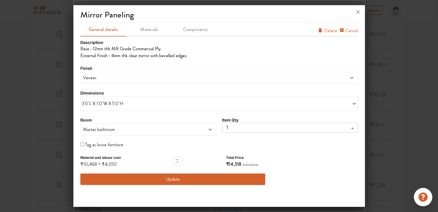
click at [100, 81] on div "Veneer" at bounding box center [218, 78] width 277 height 12
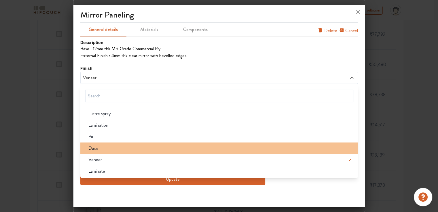
click at [101, 148] on div "Duco" at bounding box center [221, 148] width 274 height 7
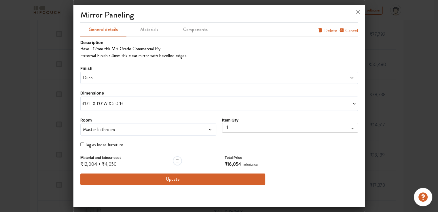
click at [105, 79] on span "Duco" at bounding box center [184, 78] width 204 height 7
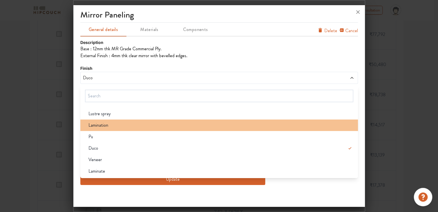
click at [106, 126] on span "Lamination" at bounding box center [98, 125] width 20 height 7
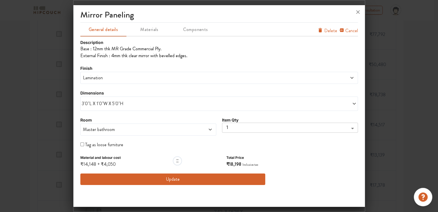
click at [103, 77] on span "Lamination" at bounding box center [184, 78] width 204 height 7
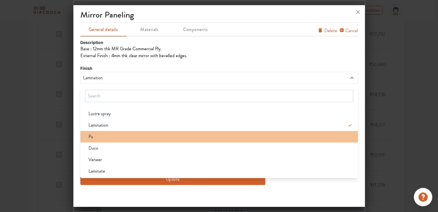
click at [106, 137] on div "Pu" at bounding box center [221, 136] width 274 height 7
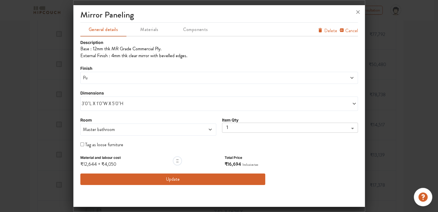
click at [103, 79] on span "Pu" at bounding box center [184, 78] width 204 height 7
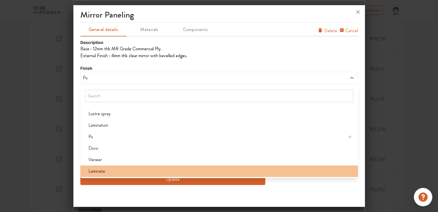
scroll to position [316, 0]
click at [105, 170] on div "Laminate" at bounding box center [221, 171] width 274 height 7
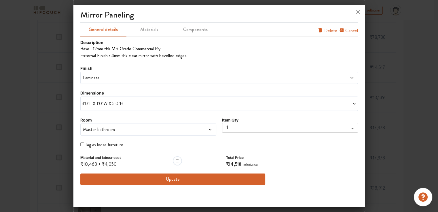
click at [96, 79] on span "Laminate" at bounding box center [184, 78] width 204 height 7
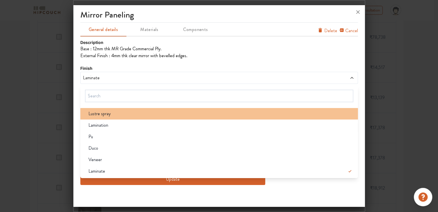
click at [98, 112] on span "Lustre spray" at bounding box center [99, 113] width 22 height 7
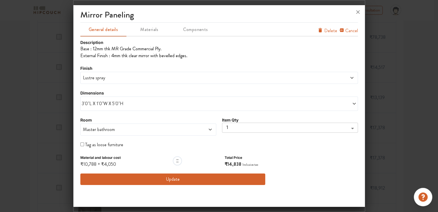
click at [91, 187] on div "Description Base : 12mm thk MR Grade Commercial Ply. External Finish : 4mm thk …" at bounding box center [218, 113] width 277 height 152
click at [101, 80] on span "Lustre spray" at bounding box center [184, 78] width 204 height 7
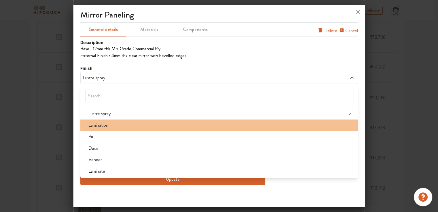
click at [102, 124] on span "Lamination" at bounding box center [98, 125] width 20 height 7
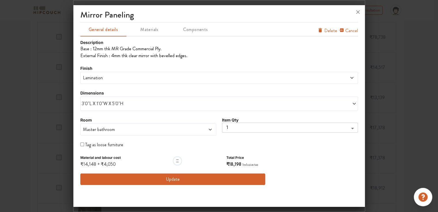
click at [108, 78] on span "Lamination" at bounding box center [184, 78] width 204 height 7
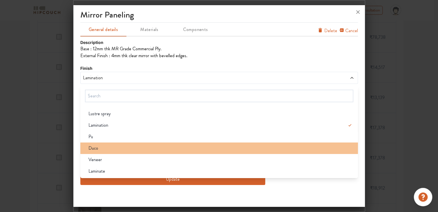
click at [99, 150] on div "Duco" at bounding box center [221, 148] width 274 height 7
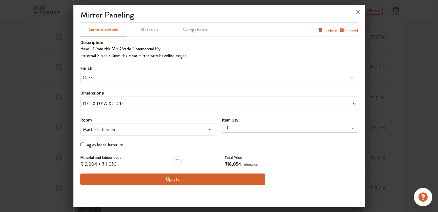
click at [97, 77] on span "Duco" at bounding box center [184, 78] width 204 height 7
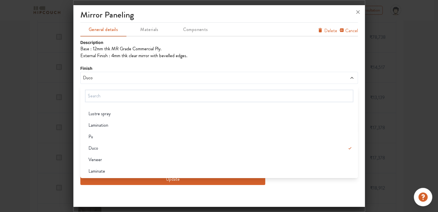
drag, startPoint x: 93, startPoint y: 135, endPoint x: 95, endPoint y: 138, distance: 3.0
click at [93, 135] on div "Pu" at bounding box center [221, 136] width 274 height 7
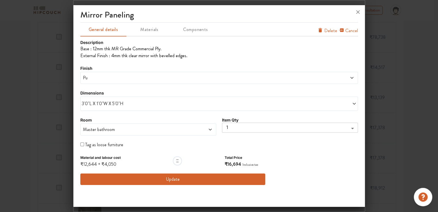
click at [163, 177] on button "Update" at bounding box center [172, 180] width 185 height 12
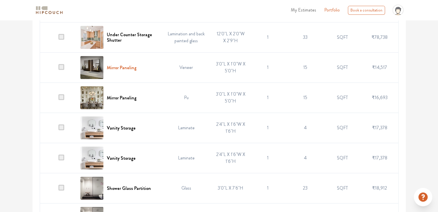
click at [127, 68] on h6 "Mirror Paneling" at bounding box center [122, 67] width 30 height 5
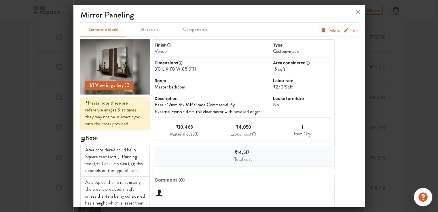
click at [350, 32] on span "Edit" at bounding box center [354, 30] width 8 height 7
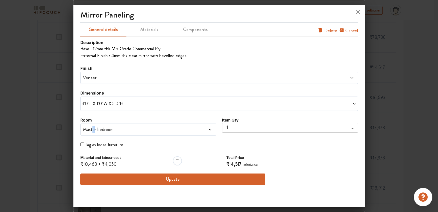
click at [93, 132] on span "Master bedroom" at bounding box center [131, 129] width 98 height 7
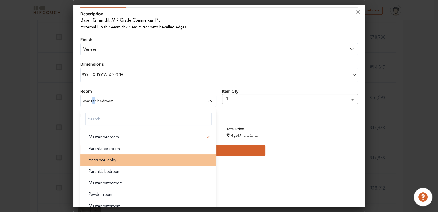
scroll to position [57, 0]
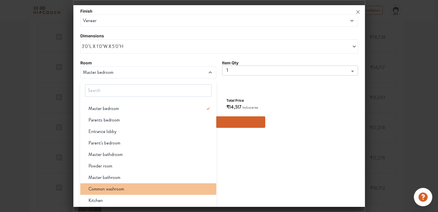
click at [104, 189] on span "Common washroom" at bounding box center [106, 189] width 36 height 7
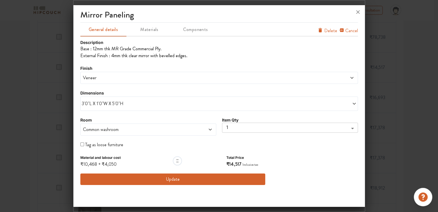
scroll to position [0, 0]
click at [101, 78] on span "Veneer" at bounding box center [184, 78] width 204 height 7
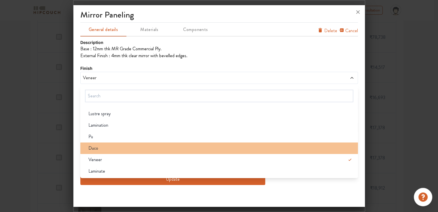
click at [97, 147] on span "Duco" at bounding box center [93, 148] width 10 height 7
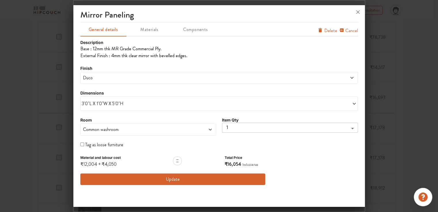
click at [94, 79] on span "Duco" at bounding box center [184, 78] width 204 height 7
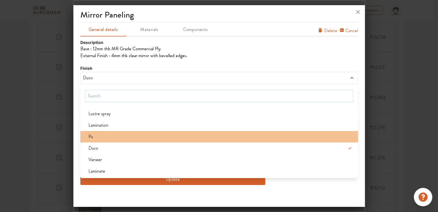
click at [94, 138] on div "Pu" at bounding box center [221, 136] width 274 height 7
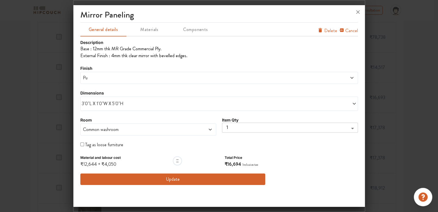
click at [146, 182] on button "Update" at bounding box center [172, 180] width 185 height 12
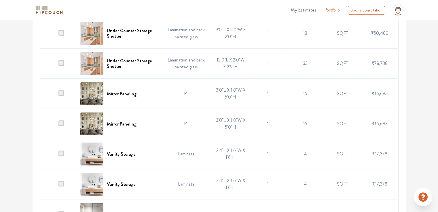
scroll to position [305, 0]
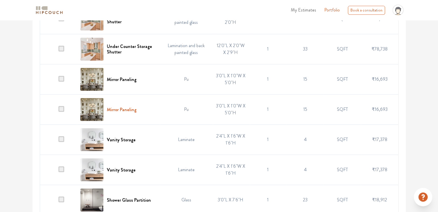
click at [117, 110] on h6 "Mirror Paneling" at bounding box center [122, 109] width 30 height 5
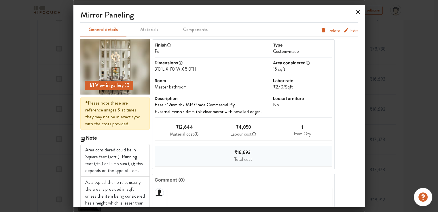
click at [358, 12] on icon at bounding box center [357, 11] width 3 height 3
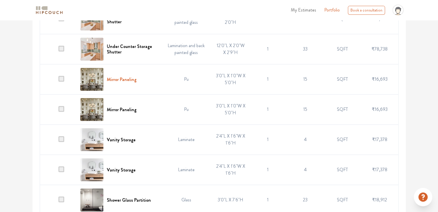
click at [127, 79] on h6 "Mirror Paneling" at bounding box center [122, 79] width 30 height 5
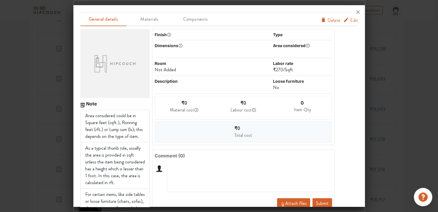
click at [391, 40] on div at bounding box center [219, 106] width 438 height 212
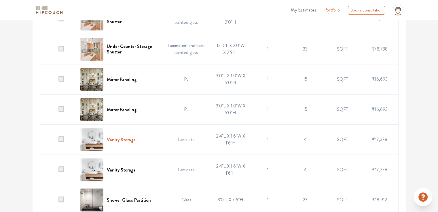
click at [130, 138] on h6 "Vanity Storage" at bounding box center [121, 139] width 29 height 5
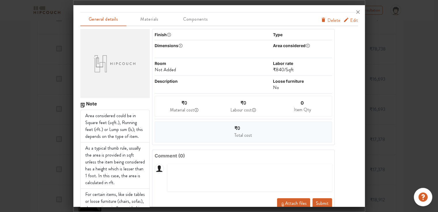
click at [352, 21] on span "Edit" at bounding box center [354, 20] width 8 height 7
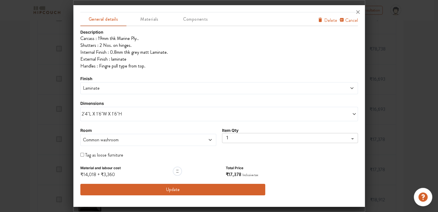
click at [177, 186] on button "Update" at bounding box center [172, 190] width 185 height 12
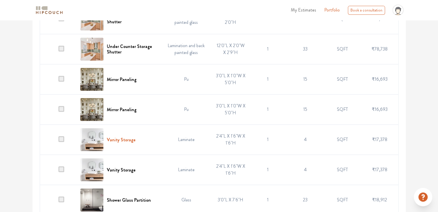
click at [128, 140] on h6 "Vanity Storage" at bounding box center [121, 139] width 29 height 5
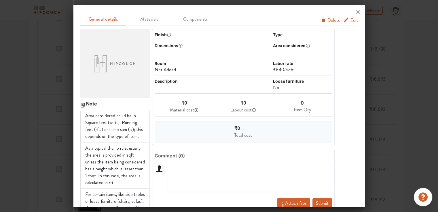
click at [348, 31] on div "Note Area considered could be in Square feet (sqft.), Running feet (rft.) or Lu…" at bounding box center [218, 126] width 277 height 201
click at [350, 21] on span "Edit" at bounding box center [354, 20] width 8 height 7
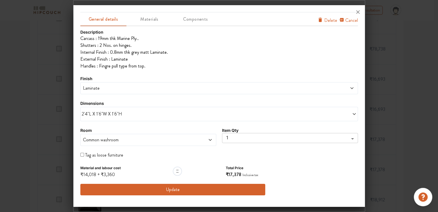
click at [106, 114] on span "2'4"L X 1'6"W X 1'6"H" at bounding box center [150, 114] width 137 height 7
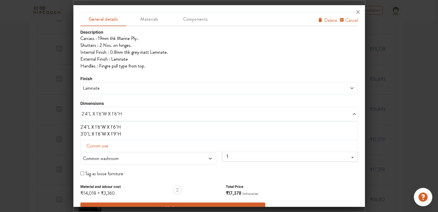
click at [95, 136] on li "3'0"L X 1'6"W X 1'9"H" at bounding box center [218, 134] width 274 height 7
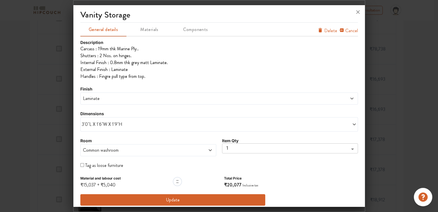
click at [113, 100] on span "Laminate" at bounding box center [184, 98] width 204 height 7
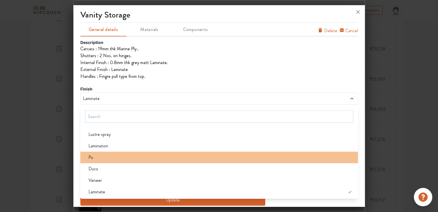
click at [105, 156] on div "Pu" at bounding box center [221, 157] width 274 height 7
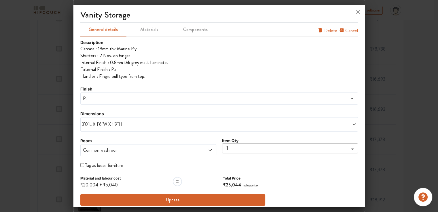
click at [104, 102] on div "Pu" at bounding box center [218, 99] width 277 height 12
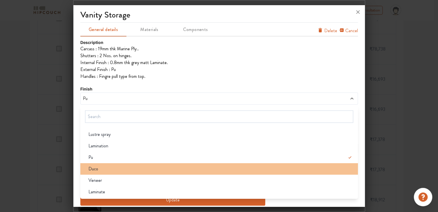
click at [99, 171] on div "Duco" at bounding box center [221, 169] width 274 height 7
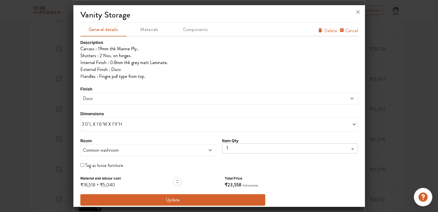
click at [100, 98] on span "Duco" at bounding box center [184, 98] width 204 height 7
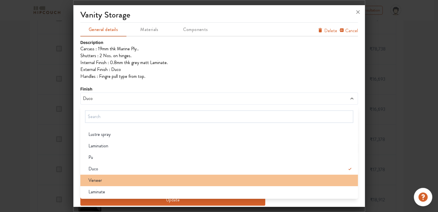
click at [96, 183] on span "Veneer" at bounding box center [95, 180] width 14 height 7
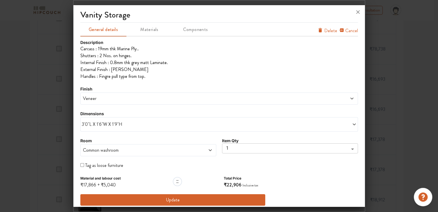
click at [90, 99] on span "Veneer" at bounding box center [184, 98] width 204 height 7
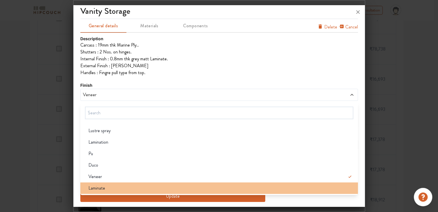
click at [98, 190] on span "Laminate" at bounding box center [96, 188] width 17 height 7
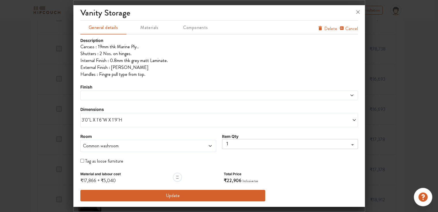
scroll to position [4, 0]
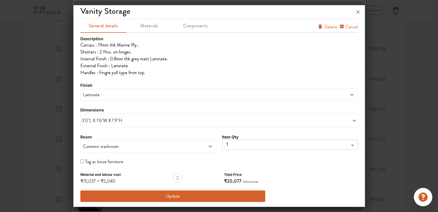
click at [93, 94] on span "Laminate" at bounding box center [184, 94] width 204 height 7
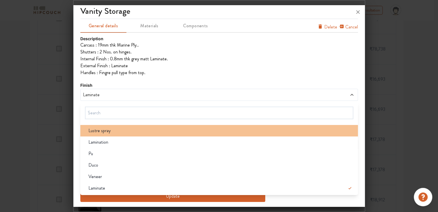
click at [110, 129] on div "Lustre spray" at bounding box center [221, 130] width 274 height 7
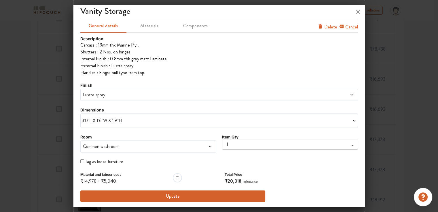
click at [99, 97] on span "Lustre spray" at bounding box center [184, 94] width 204 height 7
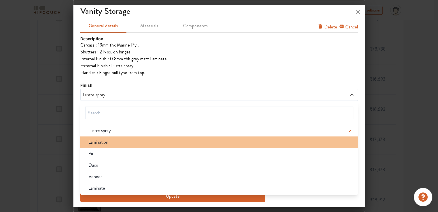
click at [102, 140] on span "Lamination" at bounding box center [98, 142] width 20 height 7
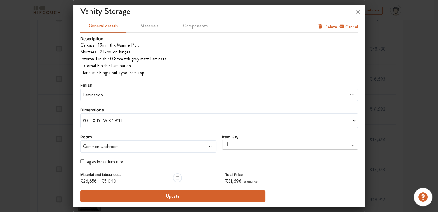
click at [95, 92] on span "Lamination" at bounding box center [184, 94] width 204 height 7
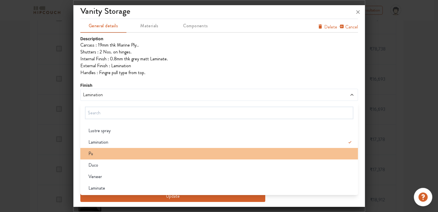
click at [100, 155] on div "Pu" at bounding box center [221, 153] width 274 height 7
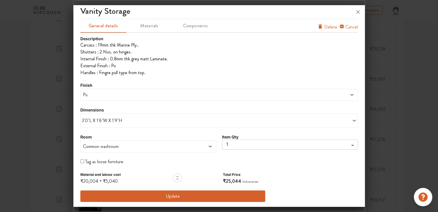
click at [172, 196] on button "Update" at bounding box center [172, 197] width 185 height 12
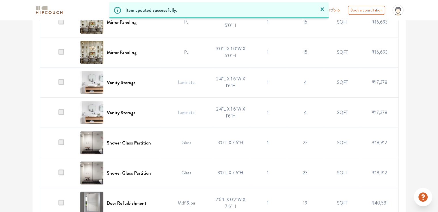
scroll to position [362, 0]
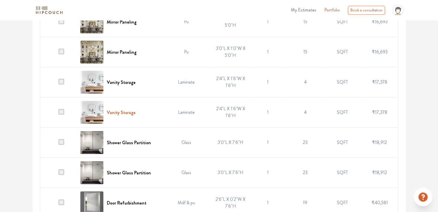
click at [125, 112] on h6 "Vanity Storage" at bounding box center [121, 112] width 29 height 5
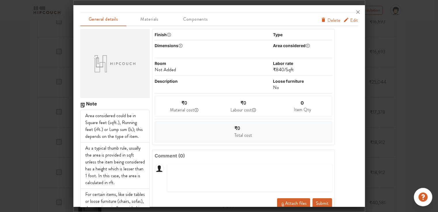
click at [350, 21] on span "Edit" at bounding box center [354, 20] width 8 height 7
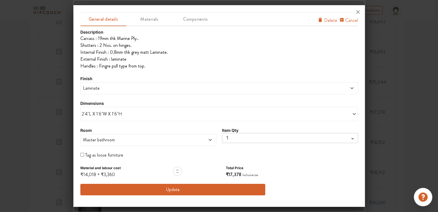
click at [121, 114] on span "2'4"L X 1'6"W X 1'6"H" at bounding box center [150, 114] width 137 height 7
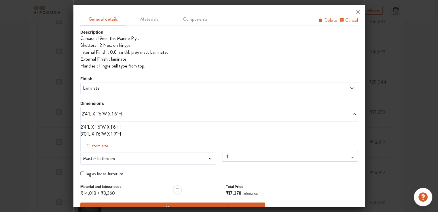
click at [112, 136] on li "3'0"L X 1'6"W X 1'9"H" at bounding box center [218, 134] width 274 height 7
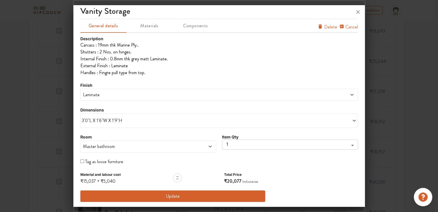
scroll to position [391, 0]
click at [138, 96] on span "Laminate" at bounding box center [184, 94] width 204 height 7
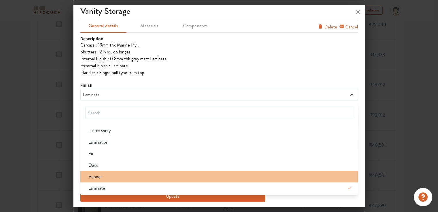
scroll to position [448, 0]
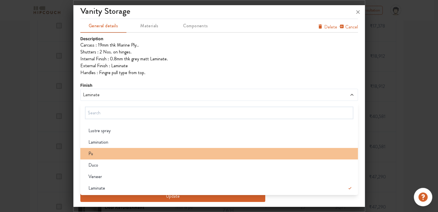
click at [107, 152] on div "Pu" at bounding box center [221, 153] width 274 height 7
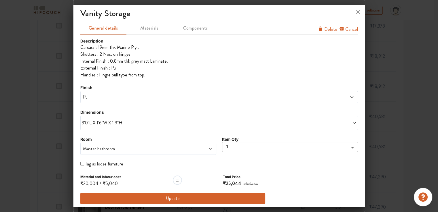
scroll to position [4, 0]
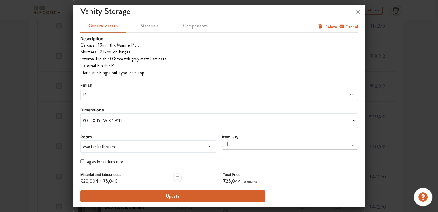
click at [160, 192] on button "Update" at bounding box center [172, 197] width 185 height 12
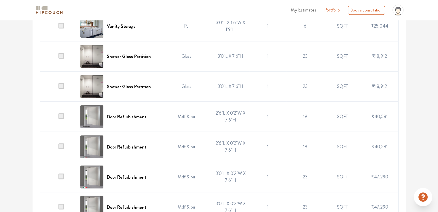
click at [63, 114] on span at bounding box center [61, 116] width 6 height 6
click at [58, 118] on input "checkbox" at bounding box center [58, 118] width 0 height 0
drag, startPoint x: 64, startPoint y: 146, endPoint x: 64, endPoint y: 172, distance: 25.6
click at [64, 146] on span at bounding box center [61, 147] width 6 height 6
click at [58, 148] on input "checkbox" at bounding box center [58, 148] width 0 height 0
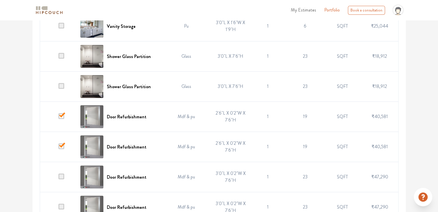
click at [64, 177] on span at bounding box center [61, 177] width 6 height 6
click at [58, 179] on input "checkbox" at bounding box center [58, 179] width 0 height 0
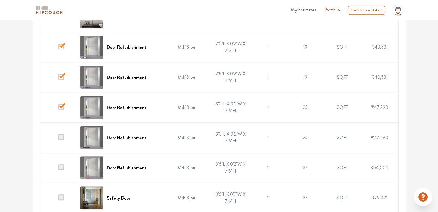
scroll to position [535, 0]
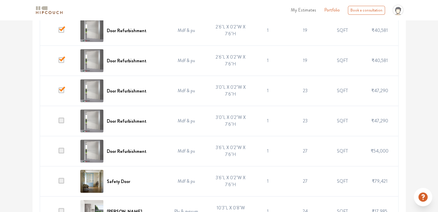
click at [60, 119] on span at bounding box center [61, 121] width 6 height 6
click at [58, 123] on input "checkbox" at bounding box center [58, 123] width 0 height 0
click at [61, 148] on span at bounding box center [61, 151] width 6 height 6
click at [58, 153] on input "checkbox" at bounding box center [58, 153] width 0 height 0
click at [61, 180] on span at bounding box center [61, 181] width 6 height 6
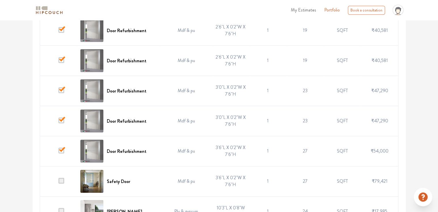
click at [58, 183] on input "checkbox" at bounding box center [58, 183] width 0 height 0
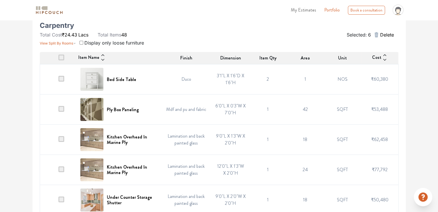
scroll to position [0, 0]
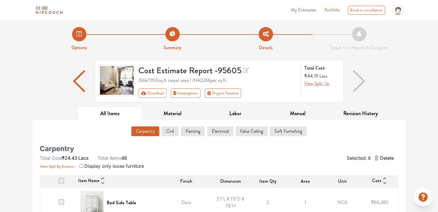
click at [384, 159] on span "Delete" at bounding box center [386, 158] width 14 height 7
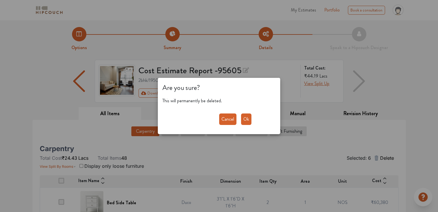
click at [247, 119] on button "Ok" at bounding box center [246, 120] width 10 height 12
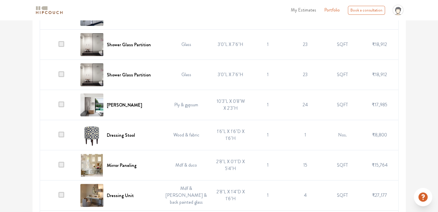
scroll to position [489, 0]
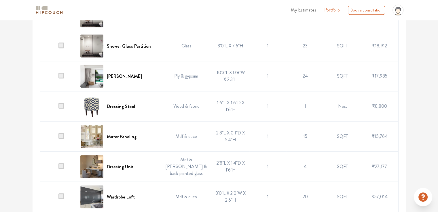
click at [63, 107] on span at bounding box center [61, 106] width 6 height 6
click at [58, 108] on input "checkbox" at bounding box center [58, 108] width 0 height 0
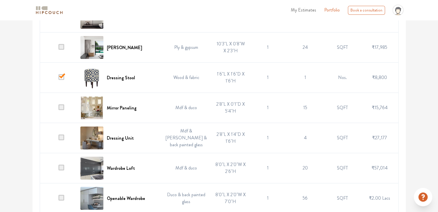
scroll to position [547, 0]
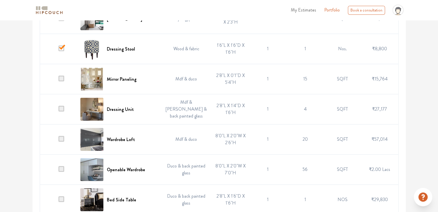
click at [64, 138] on span at bounding box center [61, 139] width 6 height 6
click at [58, 141] on input "checkbox" at bounding box center [58, 141] width 0 height 0
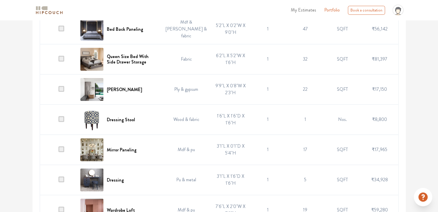
scroll to position [748, 0]
click at [62, 116] on span at bounding box center [61, 119] width 6 height 6
click at [58, 121] on input "checkbox" at bounding box center [58, 121] width 0 height 0
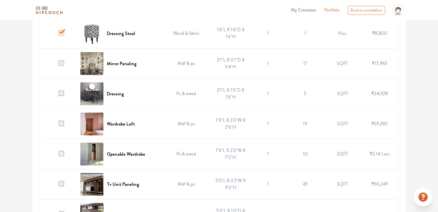
scroll to position [834, 0]
click at [61, 123] on span at bounding box center [61, 123] width 6 height 6
click at [58, 125] on input "checkbox" at bounding box center [58, 125] width 0 height 0
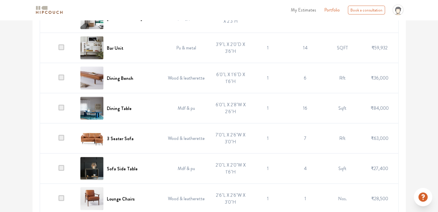
scroll to position [1122, 0]
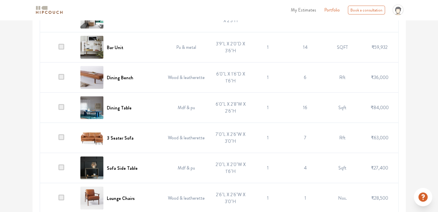
drag, startPoint x: 62, startPoint y: 75, endPoint x: 62, endPoint y: 87, distance: 12.4
click at [62, 75] on span at bounding box center [61, 77] width 6 height 6
click at [58, 79] on input "checkbox" at bounding box center [58, 79] width 0 height 0
click at [62, 104] on span at bounding box center [61, 107] width 6 height 6
click at [58, 109] on input "checkbox" at bounding box center [58, 109] width 0 height 0
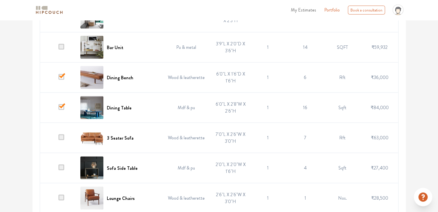
click at [61, 135] on span at bounding box center [61, 138] width 6 height 6
click at [58, 140] on input "checkbox" at bounding box center [58, 140] width 0 height 0
click at [61, 165] on span at bounding box center [61, 168] width 6 height 6
click at [58, 170] on input "checkbox" at bounding box center [58, 170] width 0 height 0
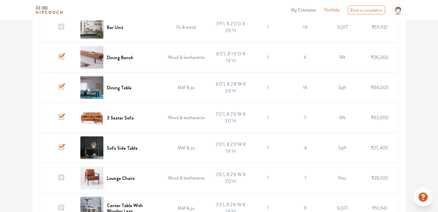
scroll to position [1179, 0]
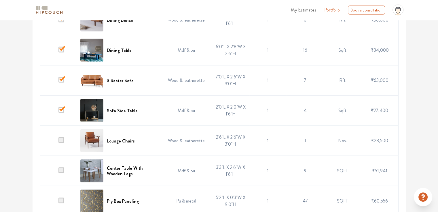
click at [60, 138] on span at bounding box center [61, 141] width 6 height 6
click at [58, 142] on input "checkbox" at bounding box center [58, 142] width 0 height 0
click at [61, 173] on td at bounding box center [58, 171] width 37 height 30
click at [63, 168] on span at bounding box center [61, 171] width 6 height 6
click at [58, 173] on input "checkbox" at bounding box center [58, 173] width 0 height 0
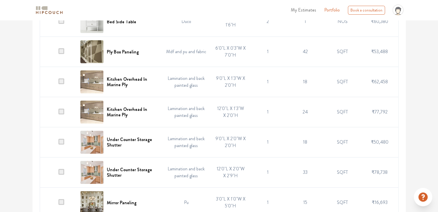
scroll to position [0, 0]
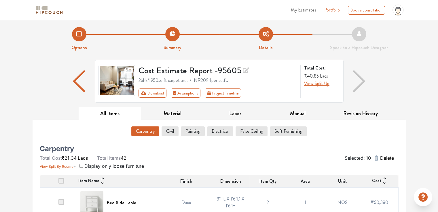
click at [388, 158] on span "Delete" at bounding box center [386, 158] width 14 height 7
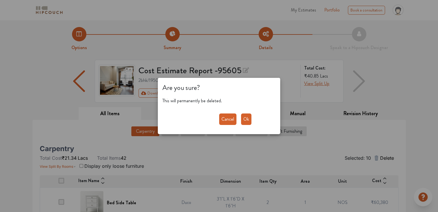
click at [248, 119] on button "Ok" at bounding box center [246, 120] width 10 height 12
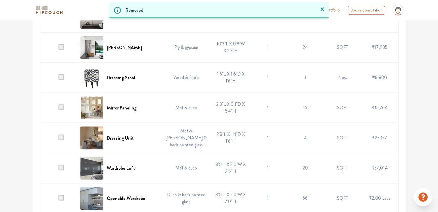
scroll to position [489, 0]
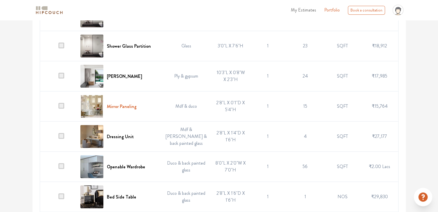
click at [126, 105] on h6 "Mirror Paneling" at bounding box center [122, 106] width 30 height 5
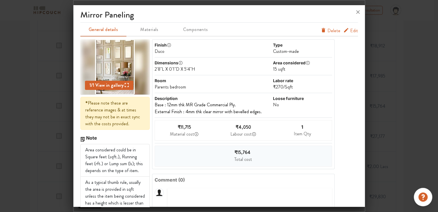
click at [350, 33] on span "Edit" at bounding box center [354, 30] width 8 height 7
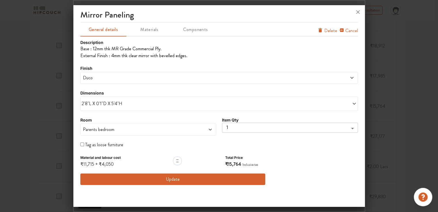
click at [105, 104] on span "2'8"L X 0'1"D X 5'4"H" at bounding box center [150, 103] width 137 height 7
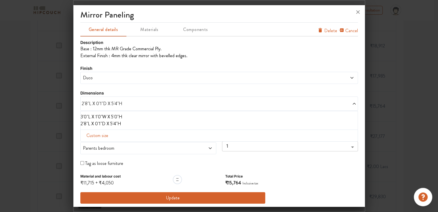
click at [102, 115] on li "3'0"L X 1'0"W X 5'0"H" at bounding box center [218, 117] width 274 height 7
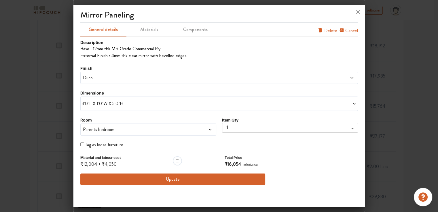
click at [152, 177] on button "Update" at bounding box center [172, 180] width 185 height 12
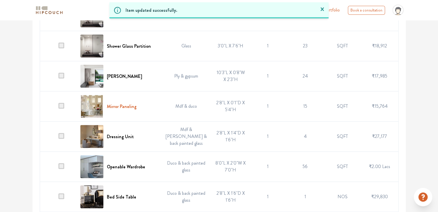
click at [125, 105] on h6 "Mirror Paneling" at bounding box center [122, 106] width 30 height 5
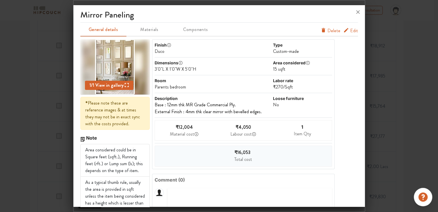
click at [351, 32] on span "Edit" at bounding box center [354, 30] width 8 height 7
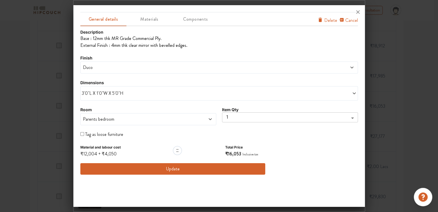
click at [106, 70] on span "Duco" at bounding box center [184, 67] width 204 height 7
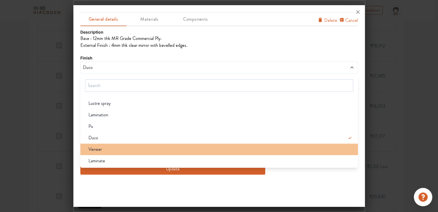
click at [101, 151] on span "Veneer" at bounding box center [95, 149] width 14 height 7
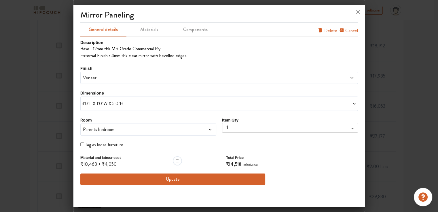
click at [179, 178] on button "Update" at bounding box center [172, 180] width 185 height 12
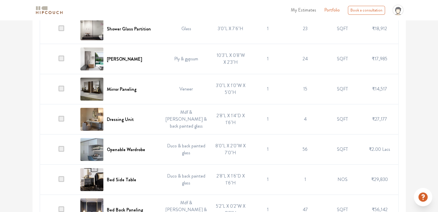
scroll to position [518, 0]
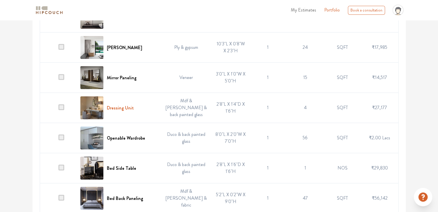
click at [121, 105] on h6 "Dressing Unit" at bounding box center [120, 107] width 27 height 5
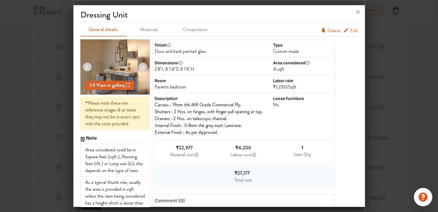
click at [350, 31] on span "Edit" at bounding box center [354, 30] width 8 height 7
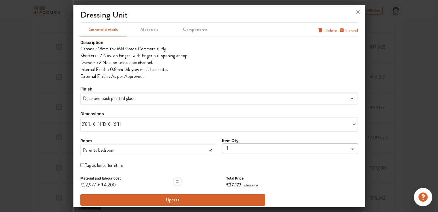
click at [154, 98] on span "Duco and back painted glass" at bounding box center [184, 98] width 204 height 7
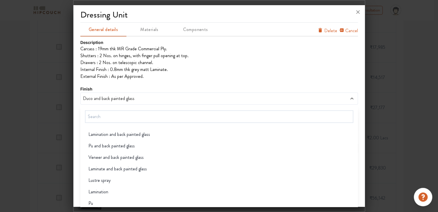
scroll to position [518, 0]
click at [126, 149] on span "Veneer and back painted glass" at bounding box center [115, 146] width 55 height 7
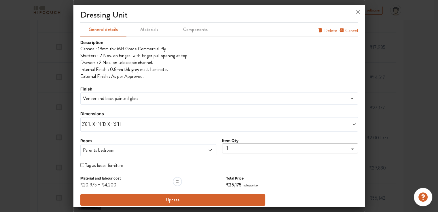
click at [116, 125] on span "2'8"L X 1'4"D X 1'6"H" at bounding box center [150, 124] width 137 height 7
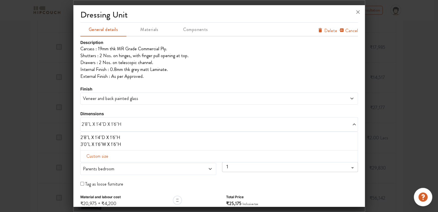
click at [117, 102] on span "Veneer and back painted glass" at bounding box center [184, 98] width 204 height 7
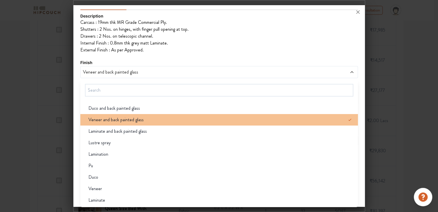
scroll to position [547, 0]
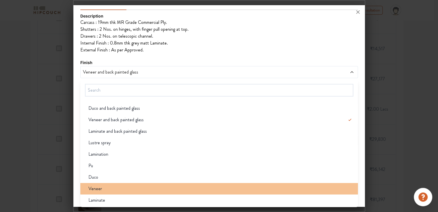
click at [93, 190] on span "Veneer" at bounding box center [95, 189] width 14 height 7
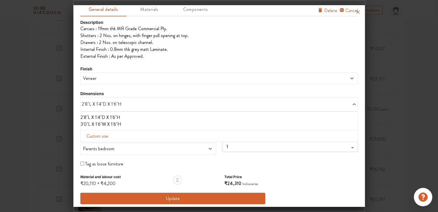
scroll to position [22, 0]
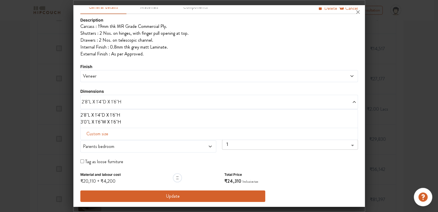
click at [154, 197] on button "Update" at bounding box center [172, 197] width 185 height 12
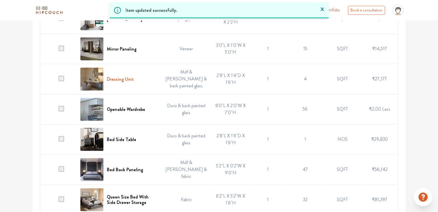
click at [123, 77] on h6 "Dressing Unit" at bounding box center [120, 79] width 27 height 5
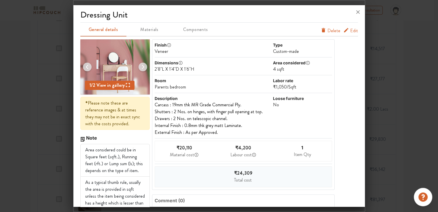
click at [350, 32] on span "Edit" at bounding box center [354, 30] width 8 height 7
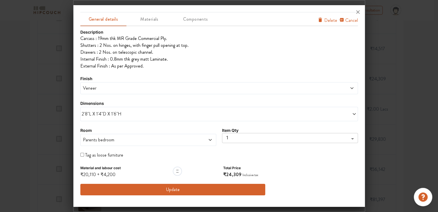
click at [103, 117] on span "2'8"L X 1'4"D X 1'6"H" at bounding box center [150, 114] width 137 height 7
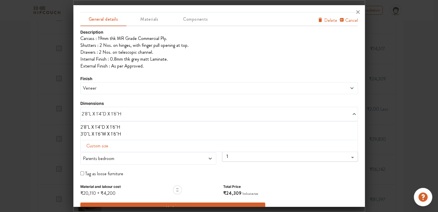
click at [96, 131] on li "3'0"L X 1'6"W X 1'6"H" at bounding box center [218, 134] width 274 height 7
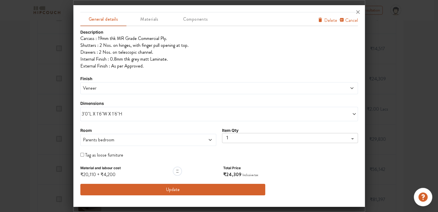
click at [186, 188] on button "Update" at bounding box center [172, 190] width 185 height 12
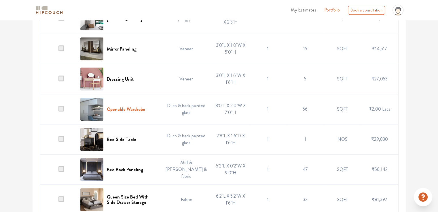
click at [118, 108] on h6 "Openable Wardrobe" at bounding box center [126, 109] width 38 height 5
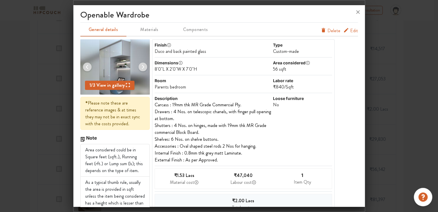
click at [350, 30] on span "Edit" at bounding box center [354, 30] width 8 height 7
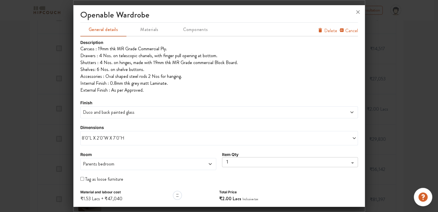
click at [117, 138] on span "8'0"L X 2'0"W X 7'0"H" at bounding box center [150, 138] width 137 height 7
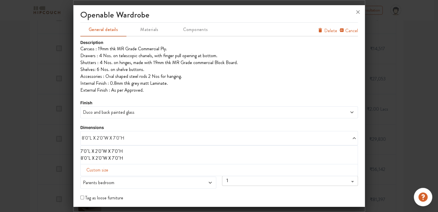
click at [104, 169] on span "Custom size" at bounding box center [97, 171] width 26 height 12
click at [99, 183] on input "text" at bounding box center [101, 179] width 33 height 11
type input "8"
click at [154, 179] on input "text" at bounding box center [169, 179] width 33 height 11
click at [170, 179] on input "text" at bounding box center [169, 179] width 33 height 11
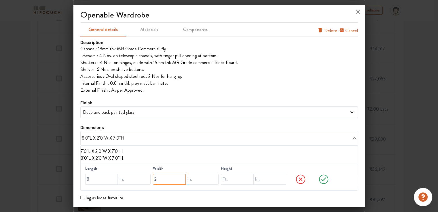
type input "2"
click at [225, 178] on input "text" at bounding box center [237, 179] width 33 height 11
type input "9"
click at [318, 175] on icon at bounding box center [323, 180] width 22 height 12
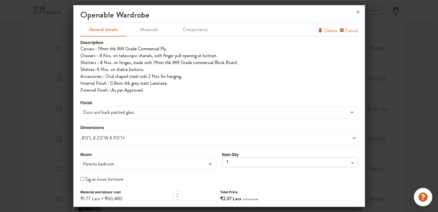
click at [100, 112] on span "Duco and back painted glass" at bounding box center [184, 112] width 204 height 7
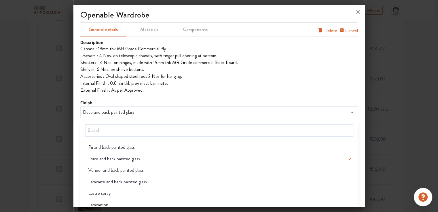
scroll to position [518, 0]
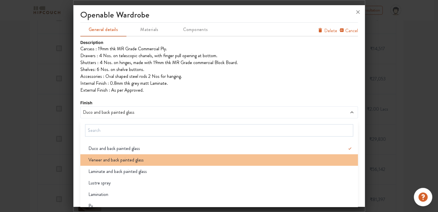
click at [142, 162] on div "Veneer and back painted glass" at bounding box center [221, 160] width 274 height 7
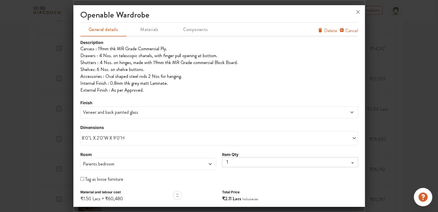
scroll to position [18, 0]
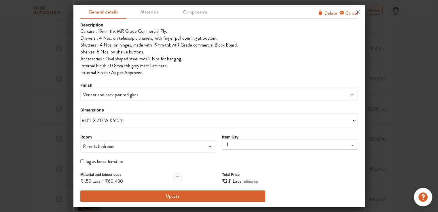
click at [137, 96] on span "Veneer and back painted glass" at bounding box center [184, 94] width 204 height 7
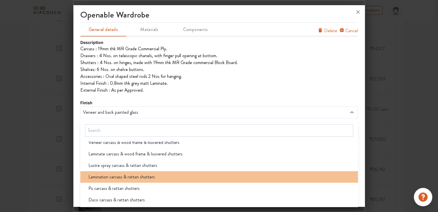
scroll to position [288, 0]
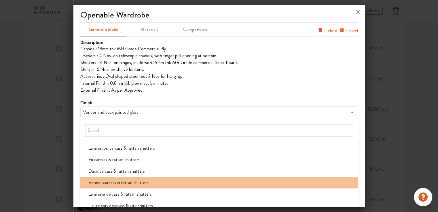
click at [130, 184] on span "Veneer carcass & rattan shutters" at bounding box center [118, 183] width 60 height 7
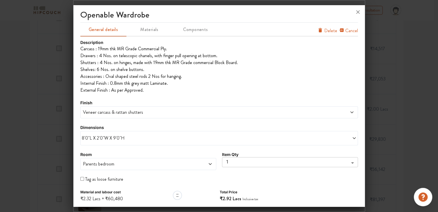
click at [123, 114] on span "Veneer carcass & rattan shutters" at bounding box center [184, 112] width 204 height 7
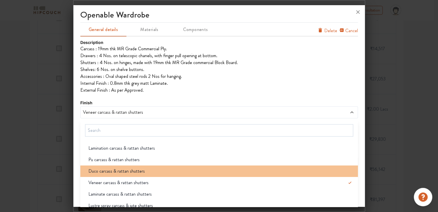
click at [121, 173] on span "Duco carcass & rattan shutters" at bounding box center [116, 171] width 56 height 7
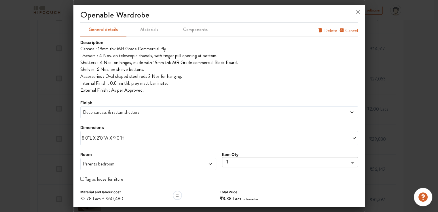
click at [124, 111] on span "Duco carcass & rattan shutters" at bounding box center [184, 112] width 204 height 7
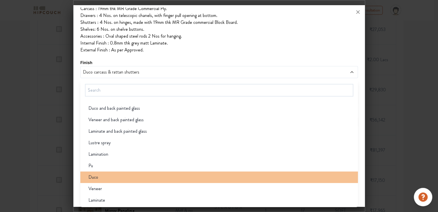
scroll to position [604, 0]
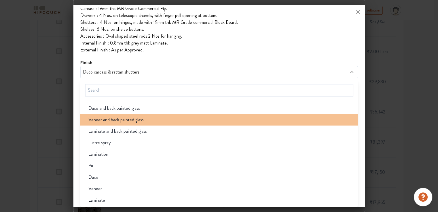
click at [123, 124] on li "Veneer and back painted glass" at bounding box center [218, 120] width 277 height 12
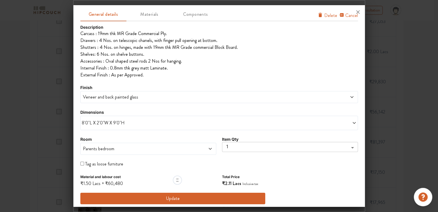
scroll to position [18, 0]
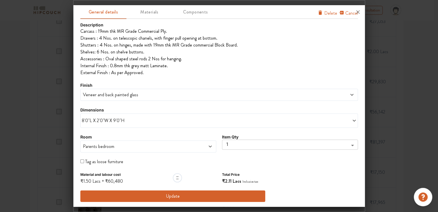
click at [175, 196] on button "Update" at bounding box center [172, 197] width 185 height 12
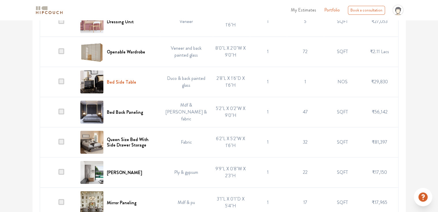
click at [119, 82] on h6 "Bed Side Table" at bounding box center [121, 81] width 29 height 5
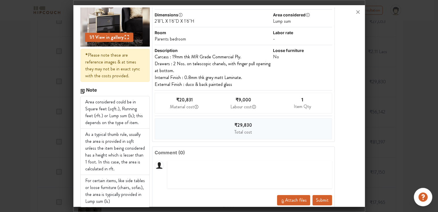
scroll to position [56, 0]
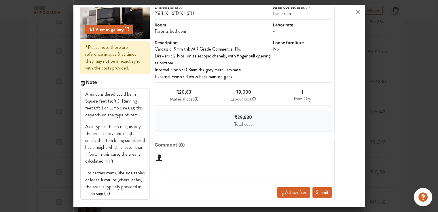
click at [317, 191] on button "Submit" at bounding box center [322, 193] width 20 height 10
click at [299, 97] on div "Item Qty" at bounding box center [301, 99] width 17 height 7
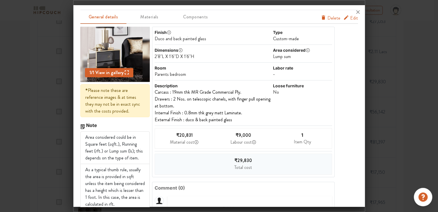
scroll to position [0, 0]
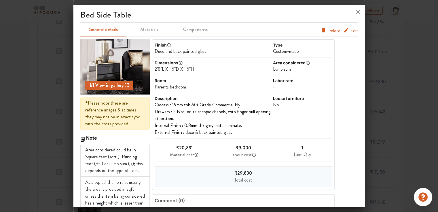
click at [353, 30] on div "bed side table General details Materials Components Edit Delete 1 / 1 View in g…" at bounding box center [218, 106] width 291 height 199
click at [350, 30] on span "Edit" at bounding box center [354, 30] width 8 height 7
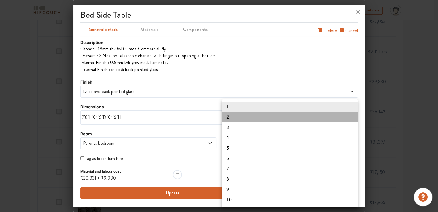
click at [232, 116] on li "2" at bounding box center [290, 117] width 136 height 10
type input "2"
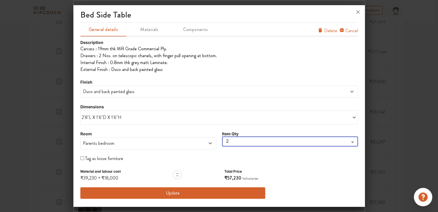
click at [198, 194] on button "Update" at bounding box center [172, 194] width 185 height 12
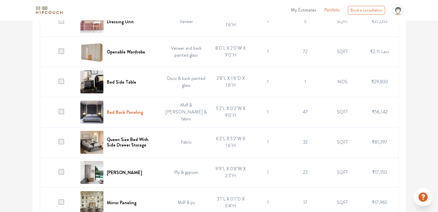
click at [121, 111] on h6 "Bed Back Paneling" at bounding box center [125, 112] width 36 height 5
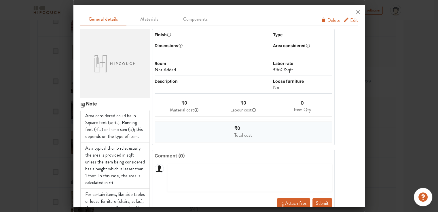
click at [350, 22] on span "Edit" at bounding box center [354, 20] width 8 height 7
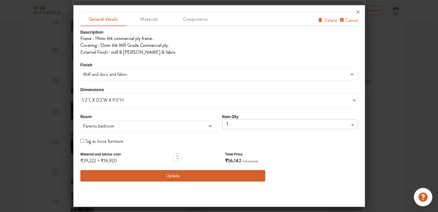
click at [127, 76] on span "Mdf and duco and fabric" at bounding box center [184, 74] width 204 height 7
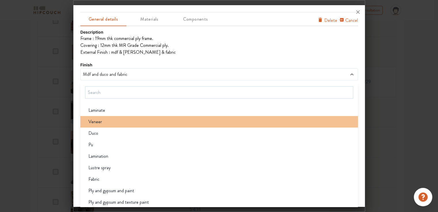
click at [118, 123] on div "Veneer" at bounding box center [221, 122] width 274 height 7
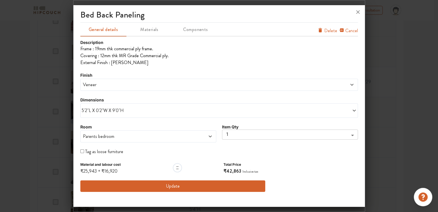
click at [177, 186] on button "Update" at bounding box center [172, 187] width 185 height 12
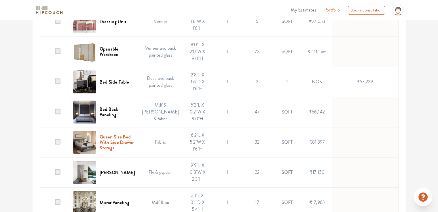
click at [107, 150] on h6 "Queen Size Bed With Side Drawer Storage" at bounding box center [117, 142] width 35 height 17
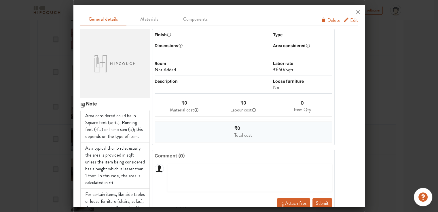
click at [350, 21] on span "Edit" at bounding box center [354, 20] width 8 height 7
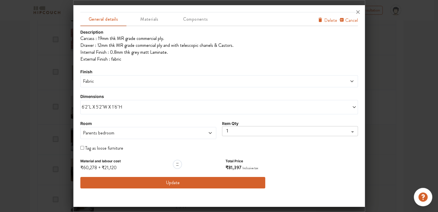
click at [117, 108] on span "6'2"L X 5'2"W X 1'6"H" at bounding box center [150, 107] width 137 height 7
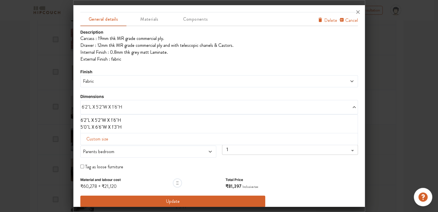
click at [78, 107] on div "General details Materials Components Cancel Delete Description Carcass : 19mm t…" at bounding box center [218, 106] width 291 height 199
click at [118, 152] on span "Parents bedroom" at bounding box center [131, 151] width 98 height 7
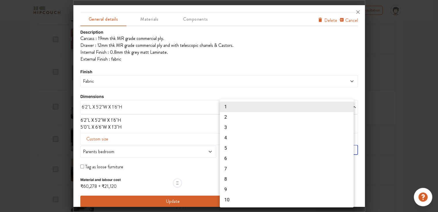
drag, startPoint x: 319, startPoint y: 49, endPoint x: 313, endPoint y: 53, distance: 7.0
click at [319, 50] on div at bounding box center [219, 106] width 438 height 212
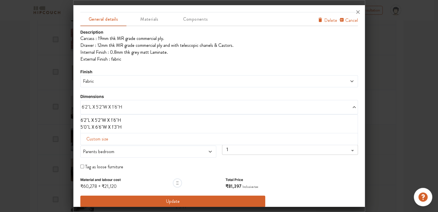
click at [107, 83] on span "Fabric" at bounding box center [184, 81] width 204 height 7
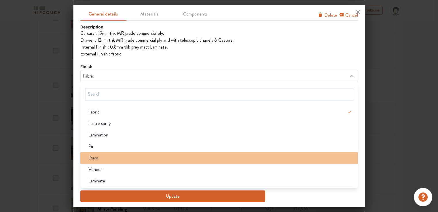
scroll to position [633, 0]
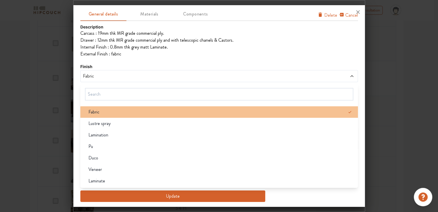
click at [106, 114] on div "Fabric" at bounding box center [221, 112] width 274 height 7
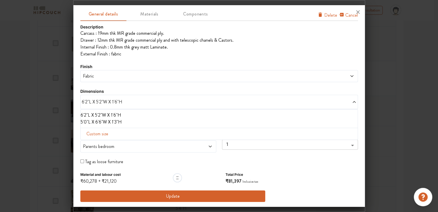
click at [157, 196] on button "Update" at bounding box center [172, 197] width 185 height 12
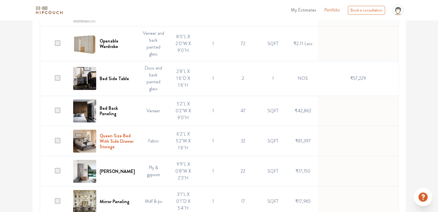
click at [113, 133] on h6 "Queen Size Bed With Side Drawer Storage" at bounding box center [117, 141] width 35 height 17
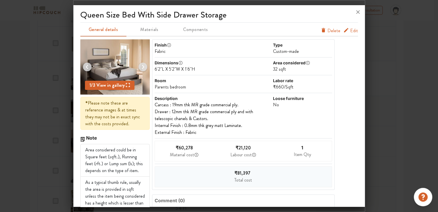
click at [350, 31] on span "Edit" at bounding box center [354, 30] width 8 height 7
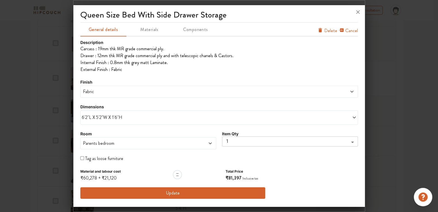
click at [103, 95] on span "Fabric" at bounding box center [184, 91] width 204 height 7
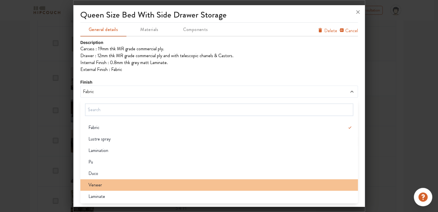
click at [114, 184] on div "Veneer" at bounding box center [221, 185] width 274 height 7
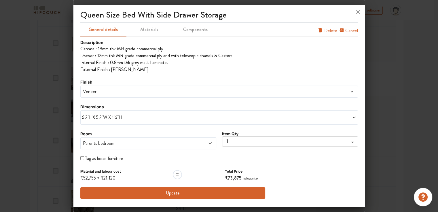
click at [112, 91] on span "Veneer" at bounding box center [184, 91] width 204 height 7
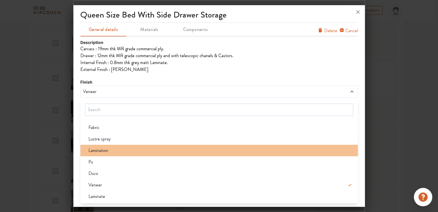
click at [108, 151] on div "Lamination" at bounding box center [221, 150] width 274 height 7
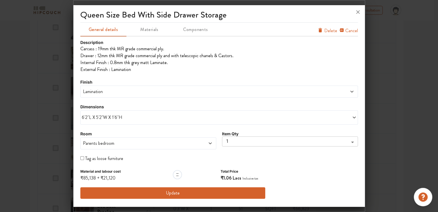
scroll to position [777, 0]
click at [184, 190] on button "Update" at bounding box center [172, 194] width 185 height 12
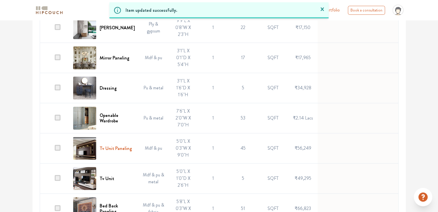
click at [110, 146] on h6 "Tv Unit Paneling" at bounding box center [116, 148] width 32 height 5
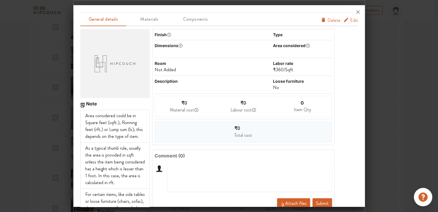
click at [350, 21] on span "Edit" at bounding box center [354, 20] width 8 height 7
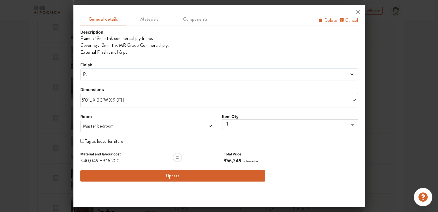
click at [124, 73] on span "Pu" at bounding box center [184, 74] width 204 height 7
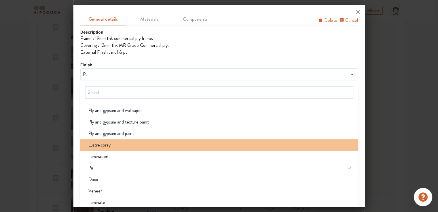
scroll to position [2, 0]
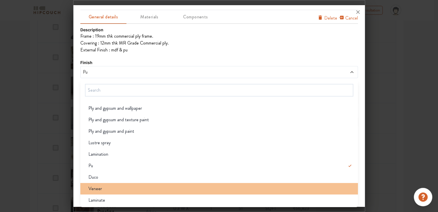
click at [138, 186] on div "Veneer" at bounding box center [221, 189] width 274 height 7
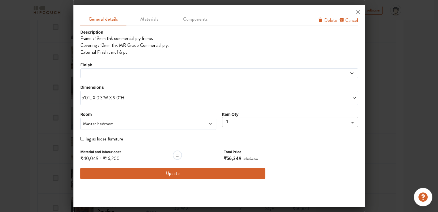
scroll to position [0, 0]
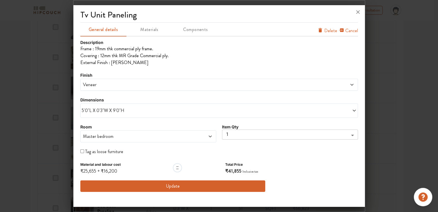
click at [107, 87] on span "Veneer" at bounding box center [184, 84] width 204 height 7
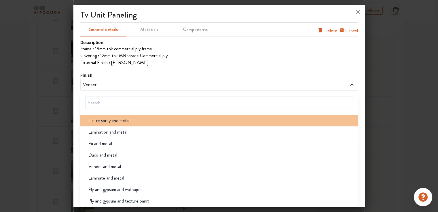
scroll to position [690, 0]
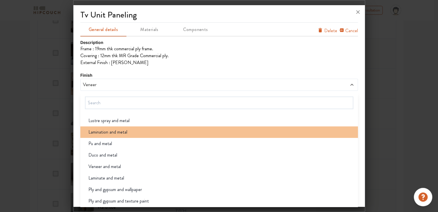
click at [112, 133] on span "Lamination and metal" at bounding box center [107, 132] width 39 height 7
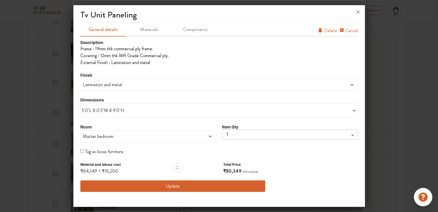
click at [102, 85] on span "Lamination and metal" at bounding box center [184, 84] width 204 height 7
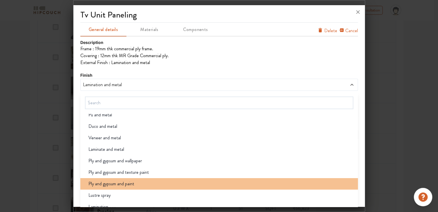
scroll to position [58, 0]
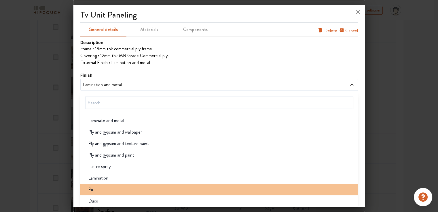
click at [99, 187] on div "Pu" at bounding box center [221, 189] width 274 height 7
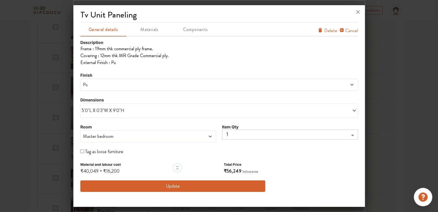
click at [119, 85] on span "Pu" at bounding box center [184, 84] width 204 height 7
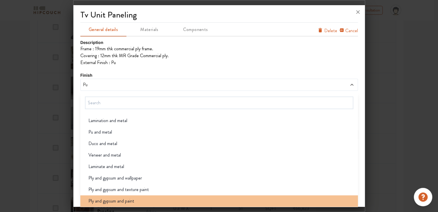
scroll to position [0, 0]
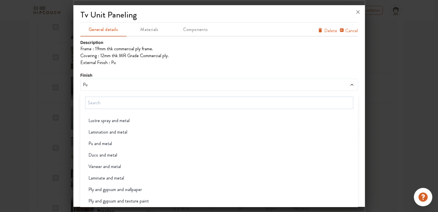
click at [111, 144] on span "Pu and metal" at bounding box center [100, 143] width 24 height 7
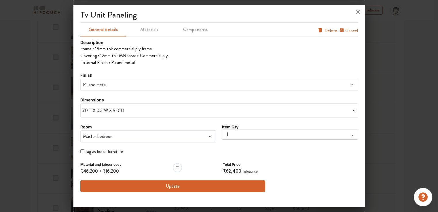
click at [162, 186] on button "Update" at bounding box center [172, 187] width 185 height 12
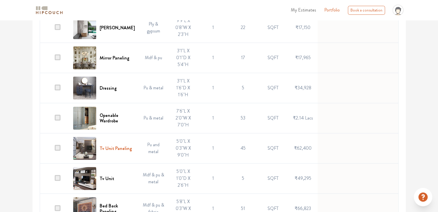
click at [106, 146] on h6 "Tv Unit Paneling" at bounding box center [116, 148] width 32 height 5
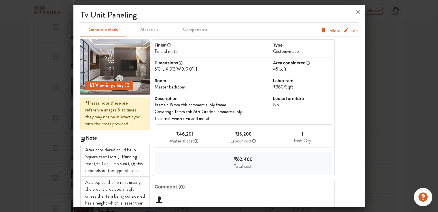
click at [350, 30] on span "Edit" at bounding box center [354, 30] width 8 height 7
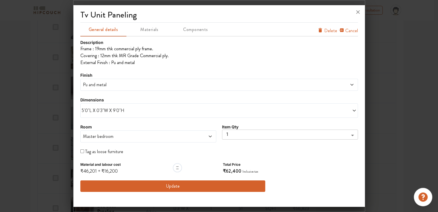
click at [110, 85] on span "Pu and metal" at bounding box center [184, 84] width 204 height 7
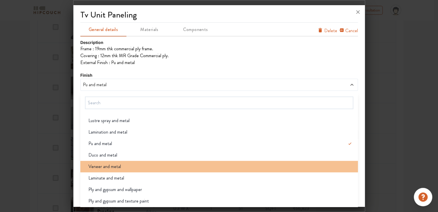
click at [107, 168] on span "Veneer and metal" at bounding box center [104, 166] width 33 height 7
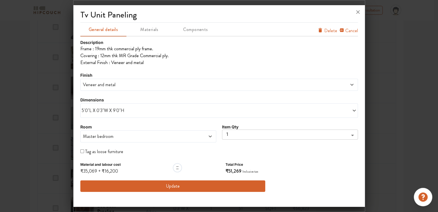
click at [109, 88] on div "Veneer and metal" at bounding box center [218, 85] width 277 height 12
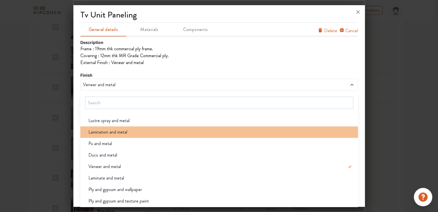
click at [108, 133] on span "Lamination and metal" at bounding box center [107, 132] width 39 height 7
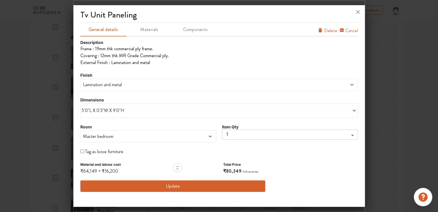
click at [110, 85] on span "Lamination and metal" at bounding box center [184, 84] width 204 height 7
click at [79, 126] on div "tv unit paneling General details Materials Components Cancel Delete Description…" at bounding box center [218, 106] width 291 height 199
click at [187, 188] on button "Update" at bounding box center [172, 187] width 185 height 12
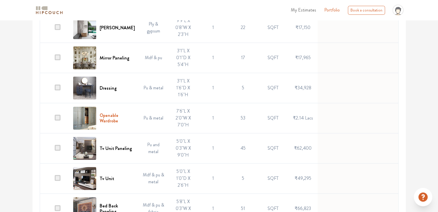
click at [112, 113] on h6 "Openable Wardrobe" at bounding box center [117, 118] width 35 height 11
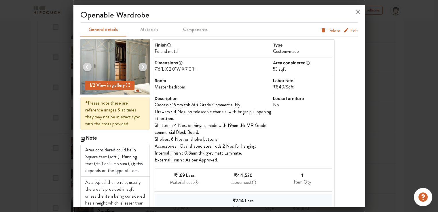
click at [351, 33] on span "Edit" at bounding box center [354, 30] width 8 height 7
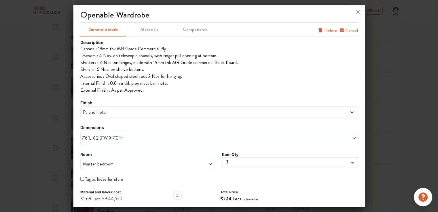
click at [112, 142] on div "7'6"L X 2'0"W X 7'0"H" at bounding box center [218, 138] width 277 height 14
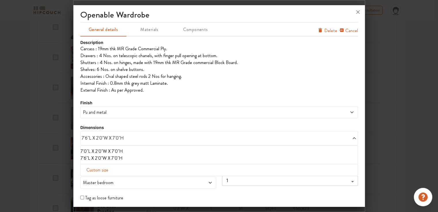
click at [101, 172] on span "Custom size" at bounding box center [97, 171] width 26 height 12
click at [99, 180] on input "text" at bounding box center [101, 179] width 33 height 11
type input "8"
click at [163, 181] on input "text" at bounding box center [169, 179] width 33 height 11
type input "2"
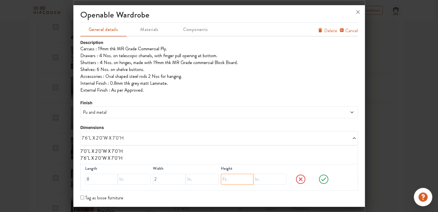
click at [225, 181] on input "text" at bounding box center [237, 179] width 33 height 11
type input "9"
click at [320, 179] on icon at bounding box center [323, 180] width 22 height 12
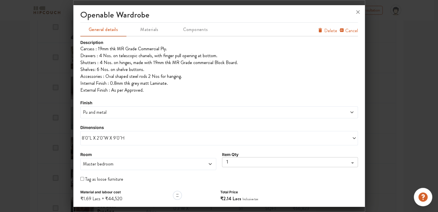
click at [110, 113] on span "Pu and metal" at bounding box center [184, 112] width 204 height 7
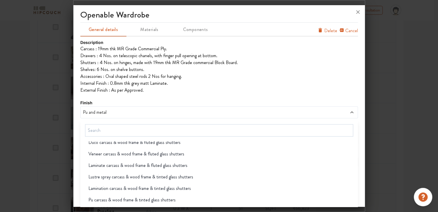
scroll to position [29, 0]
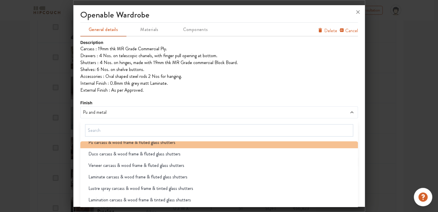
click at [156, 143] on span "Pu carcass & wood frame & fluted glass shutters" at bounding box center [131, 142] width 87 height 7
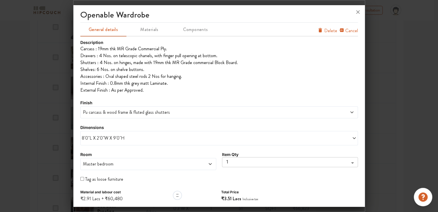
click at [122, 111] on span "Pu carcass & wood frame & fluted glass shutters" at bounding box center [184, 112] width 204 height 7
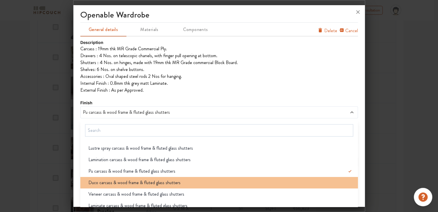
click at [165, 184] on span "Duco carcass & wood frame & fluted glass shutters" at bounding box center [134, 183] width 92 height 7
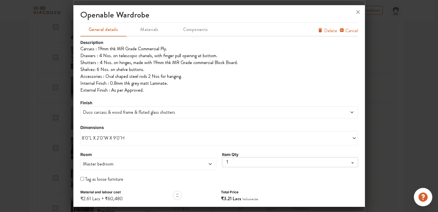
scroll to position [18, 0]
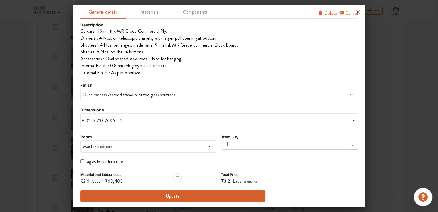
click at [210, 199] on button "Update" at bounding box center [172, 197] width 185 height 12
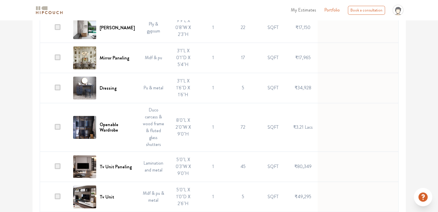
scroll to position [834, 0]
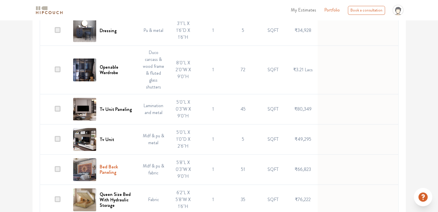
click at [112, 164] on h6 "Bed Back Paneling" at bounding box center [117, 169] width 35 height 11
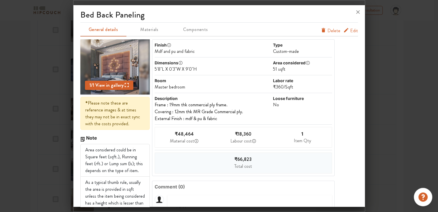
click at [350, 32] on span "Edit" at bounding box center [354, 30] width 8 height 7
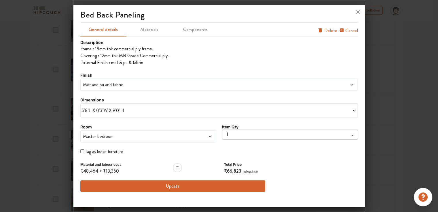
click at [100, 112] on span "5'8"L X 0'3"W X 9'0"H" at bounding box center [150, 110] width 137 height 7
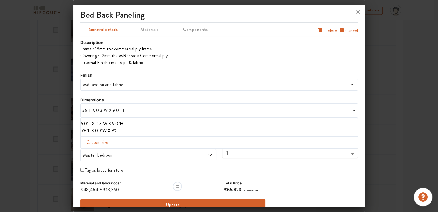
click at [97, 123] on li "6'0"L X 0'3"W X 9'0"H" at bounding box center [218, 124] width 274 height 7
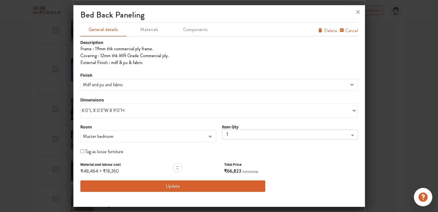
click at [115, 84] on span "Mdf and pu and fabric" at bounding box center [184, 84] width 204 height 7
click at [77, 131] on div "bed back paneling General details Materials Components Cancel Delete Descriptio…" at bounding box center [218, 106] width 291 height 199
click at [187, 186] on button "Update" at bounding box center [172, 187] width 185 height 12
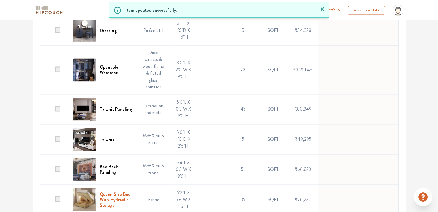
click at [112, 192] on h6 "Queen Size Bed With Hydraulic Storage" at bounding box center [117, 200] width 35 height 17
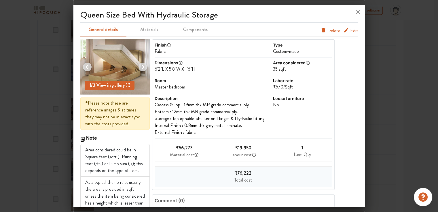
click at [350, 32] on span "Edit" at bounding box center [354, 30] width 8 height 7
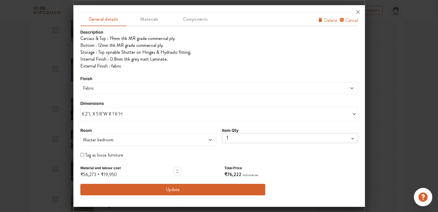
click at [104, 97] on div "Description Carcass & Top : 19mm thk MR grade commercial ply. Bottom : 12mm thk…" at bounding box center [218, 112] width 277 height 167
click at [107, 88] on span "Fabric" at bounding box center [184, 88] width 204 height 7
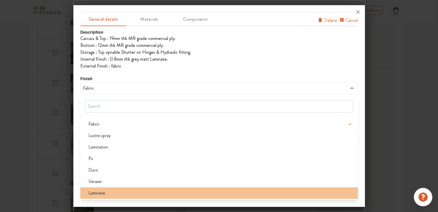
scroll to position [892, 0]
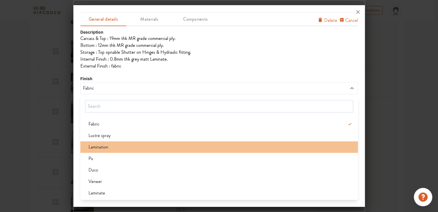
click at [105, 146] on span "Lamination" at bounding box center [98, 147] width 20 height 7
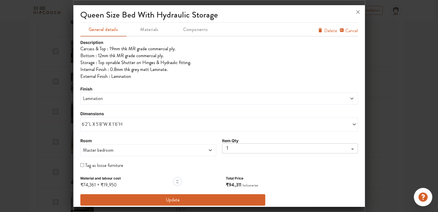
click at [194, 200] on button "Update" at bounding box center [172, 200] width 185 height 12
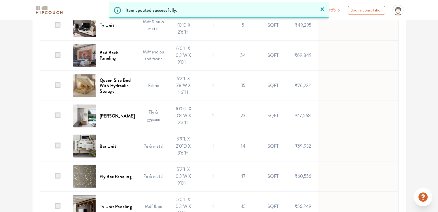
scroll to position [949, 0]
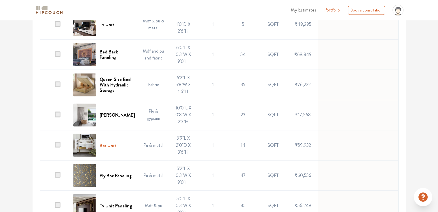
click at [112, 143] on h6 "Bar Unit" at bounding box center [108, 145] width 16 height 5
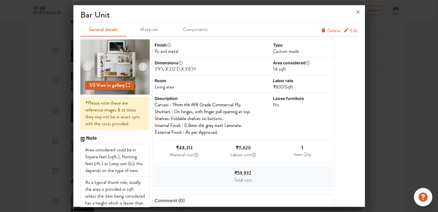
scroll to position [892, 0]
click at [331, 31] on span "Delete" at bounding box center [333, 30] width 13 height 7
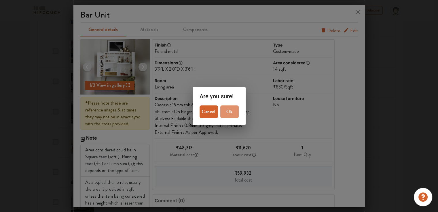
click at [231, 109] on span "Ok" at bounding box center [229, 112] width 14 height 8
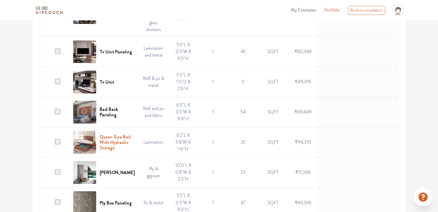
click at [114, 134] on h6 "Queen Size Bed With Hydraulic Storage" at bounding box center [117, 142] width 35 height 17
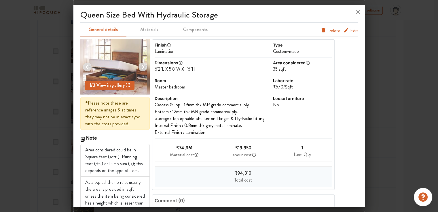
click at [350, 30] on span "Edit" at bounding box center [354, 30] width 8 height 7
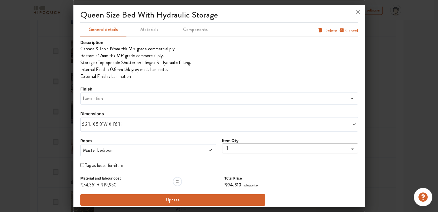
click at [104, 100] on span "Lamination" at bounding box center [184, 98] width 204 height 7
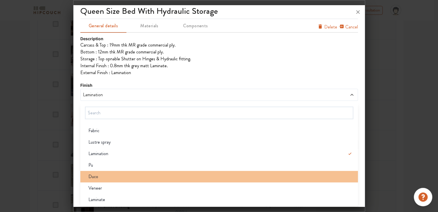
scroll to position [921, 0]
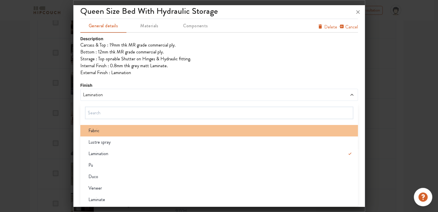
click at [106, 133] on div "Fabric" at bounding box center [221, 130] width 274 height 7
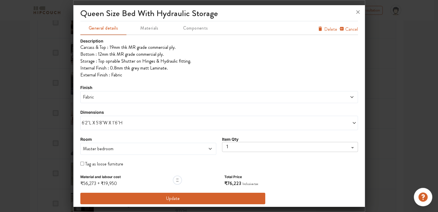
scroll to position [4, 0]
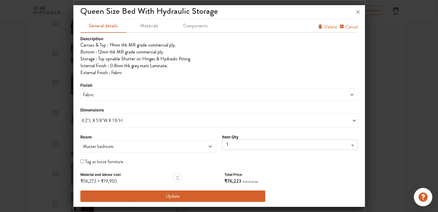
click at [133, 91] on span "Fabric" at bounding box center [184, 94] width 204 height 7
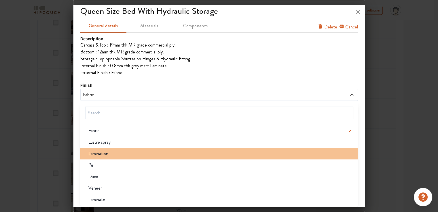
click at [112, 157] on div "Lamination" at bounding box center [221, 153] width 274 height 7
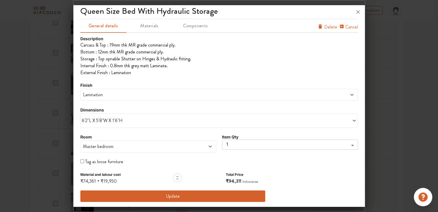
click at [118, 97] on span "Lamination" at bounding box center [184, 94] width 204 height 7
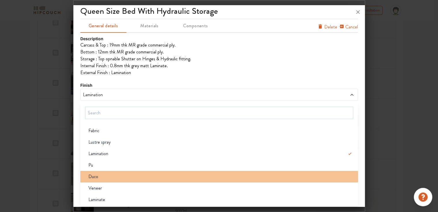
scroll to position [932, 0]
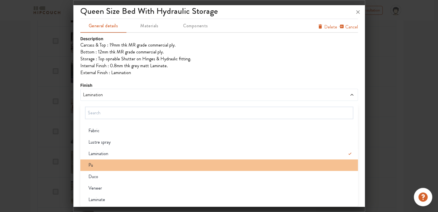
click at [103, 164] on div "Pu" at bounding box center [221, 165] width 274 height 7
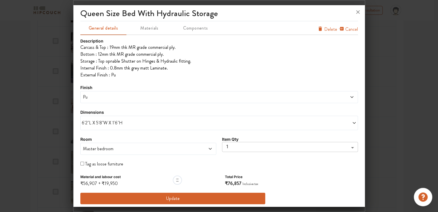
scroll to position [4, 0]
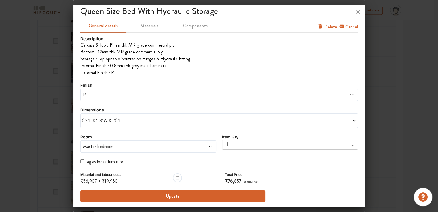
click at [103, 95] on span "Pu" at bounding box center [184, 94] width 204 height 7
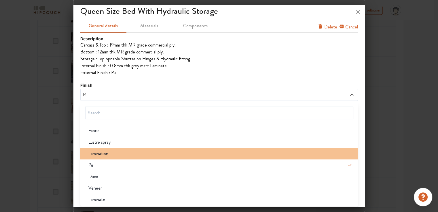
click at [103, 151] on span "Lamination" at bounding box center [98, 153] width 20 height 7
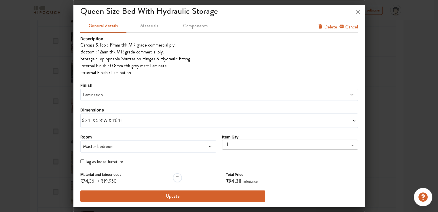
click at [192, 195] on button "Update" at bounding box center [172, 197] width 185 height 12
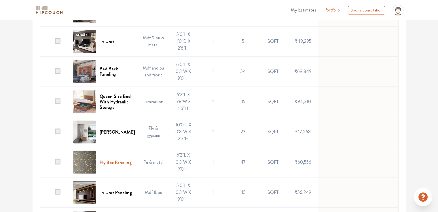
click at [112, 160] on h6 "Ply Box Paneling" at bounding box center [116, 162] width 32 height 5
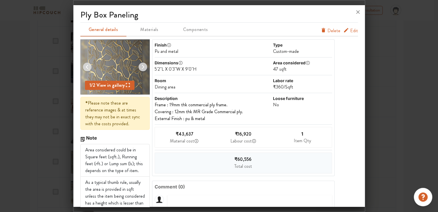
click at [350, 31] on span "Edit" at bounding box center [354, 30] width 8 height 7
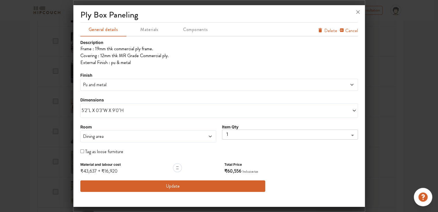
click at [110, 114] on div "5'2"L X 0'3"W X 9'0"H" at bounding box center [218, 111] width 277 height 14
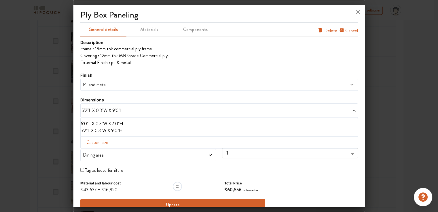
click at [105, 124] on li "6'0"L X 0'3"W X 7'0"H" at bounding box center [218, 124] width 274 height 7
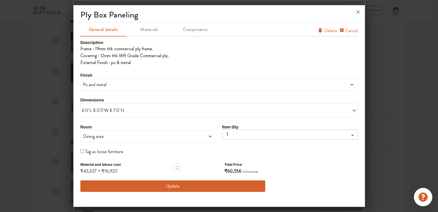
click at [104, 86] on span "Pu and metal" at bounding box center [184, 84] width 204 height 7
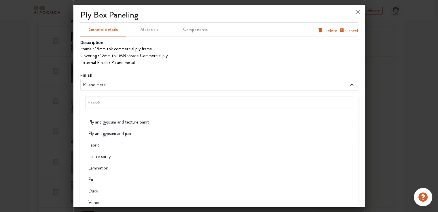
scroll to position [149, 0]
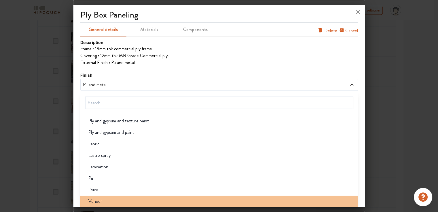
click at [100, 203] on span "Veneer" at bounding box center [95, 201] width 14 height 7
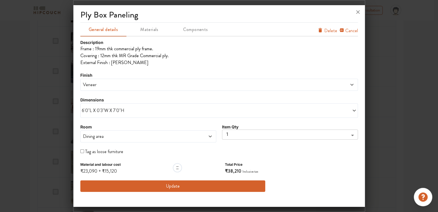
click at [115, 85] on span "Veneer" at bounding box center [184, 84] width 204 height 7
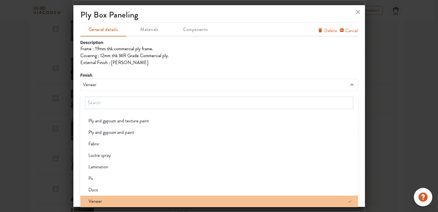
click at [122, 198] on div "Veneer" at bounding box center [221, 201] width 274 height 7
click at [187, 202] on div "Veneer" at bounding box center [221, 201] width 274 height 7
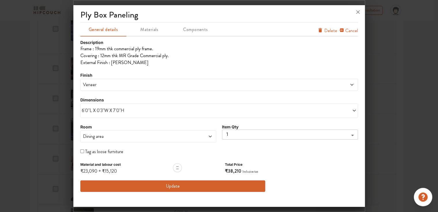
click at [171, 184] on button "Update" at bounding box center [172, 187] width 185 height 12
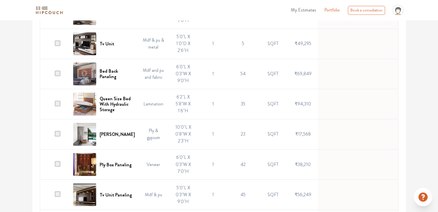
scroll to position [932, 0]
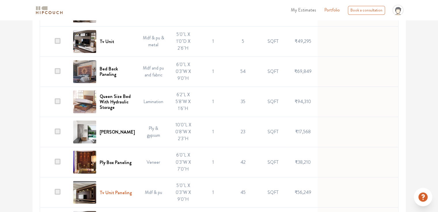
click at [108, 190] on h6 "Tv Unit Paneling" at bounding box center [116, 192] width 32 height 5
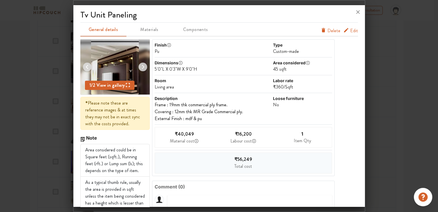
click at [350, 32] on span "Edit" at bounding box center [354, 30] width 8 height 7
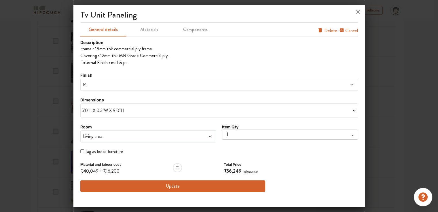
click at [116, 87] on span "Pu" at bounding box center [184, 84] width 204 height 7
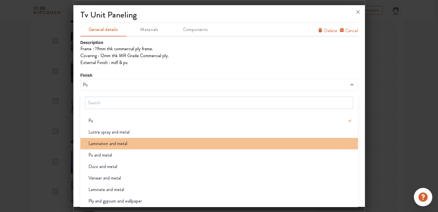
click at [114, 142] on span "Lamination and metal" at bounding box center [107, 143] width 39 height 7
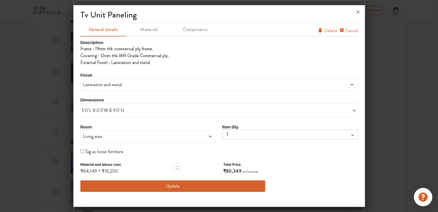
click at [139, 186] on button "Update" at bounding box center [172, 187] width 185 height 12
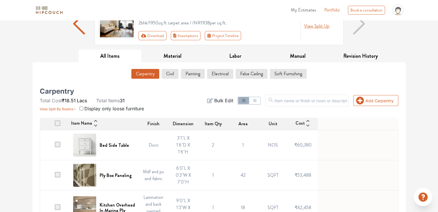
scroll to position [0, 0]
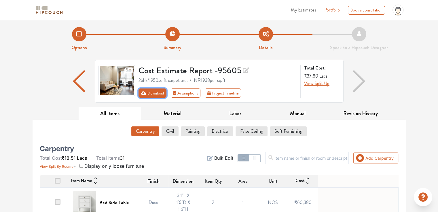
click at [149, 95] on button "Download" at bounding box center [152, 93] width 28 height 9
click at [154, 93] on button "Download" at bounding box center [152, 93] width 28 height 9
